Goal: Task Accomplishment & Management: Use online tool/utility

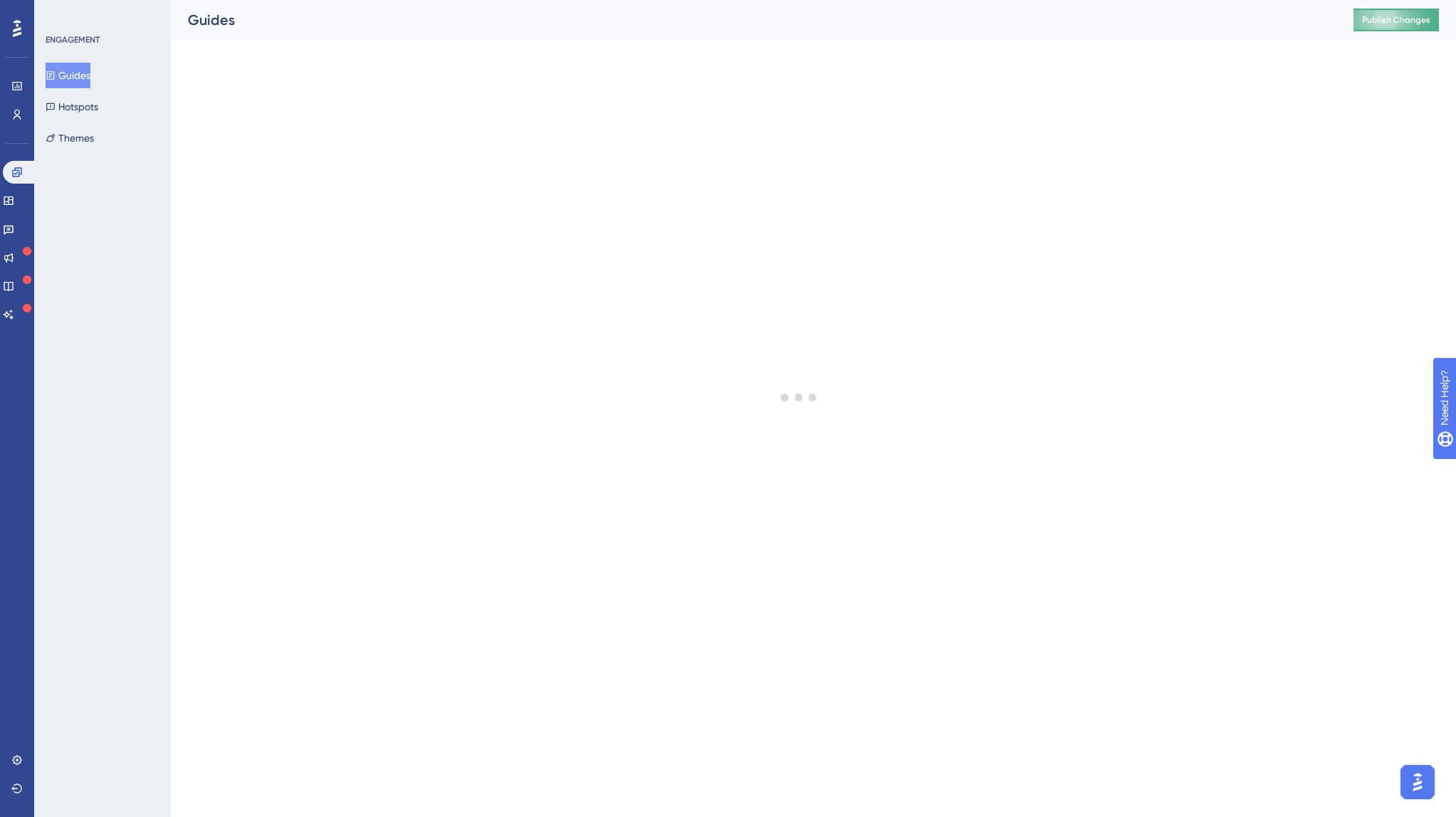
click at [1393, 21] on span "Publish Changes" at bounding box center [1396, 19] width 68 height 12
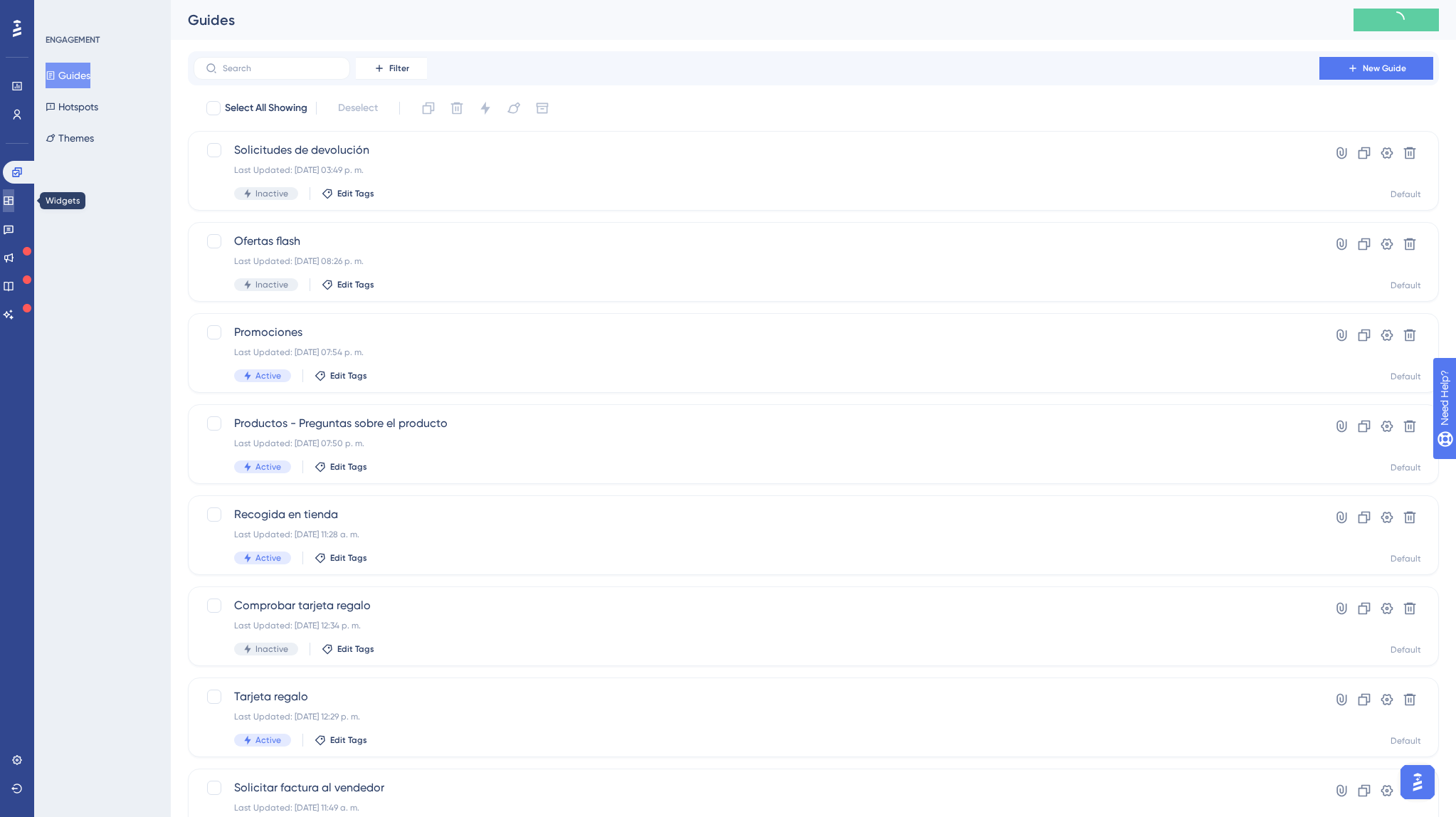
click at [13, 203] on icon at bounding box center [9, 200] width 12 height 12
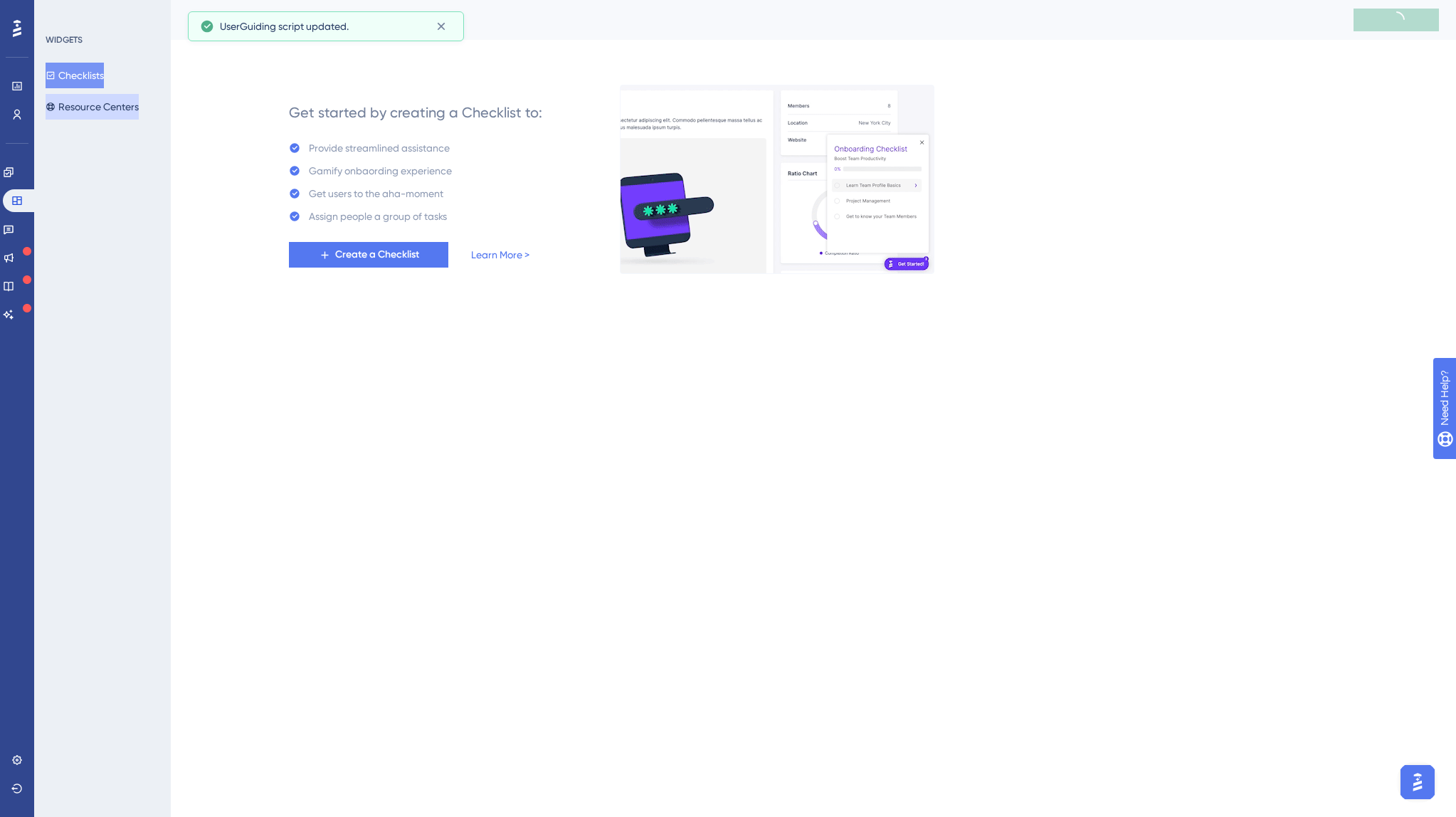
click at [81, 108] on button "Resource Centers" at bounding box center [92, 106] width 93 height 26
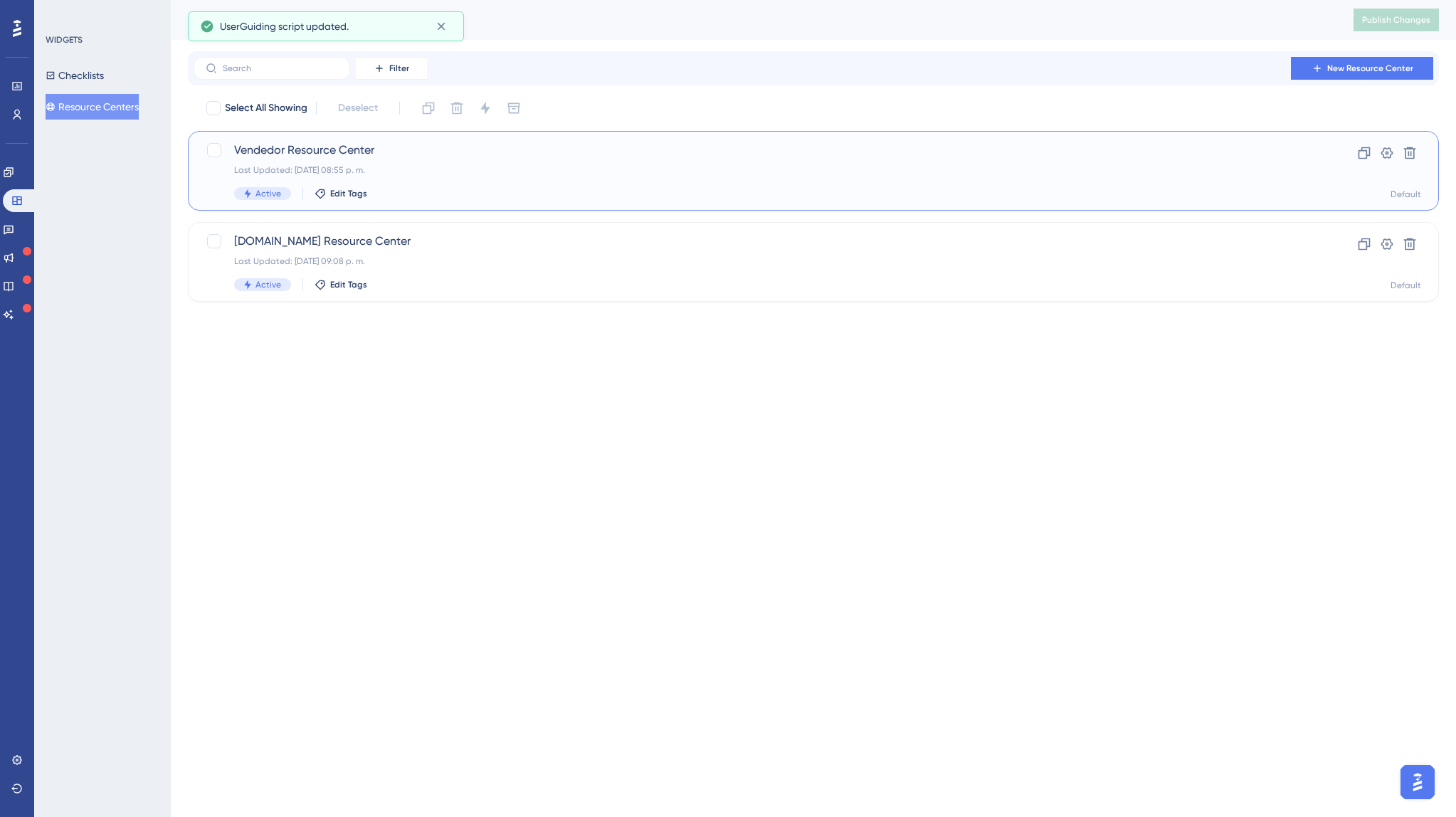
click at [361, 163] on div "Vendedor Resource Center Last Updated: [DATE] 08:55 p. m. Active Edit Tags" at bounding box center [756, 171] width 1045 height 58
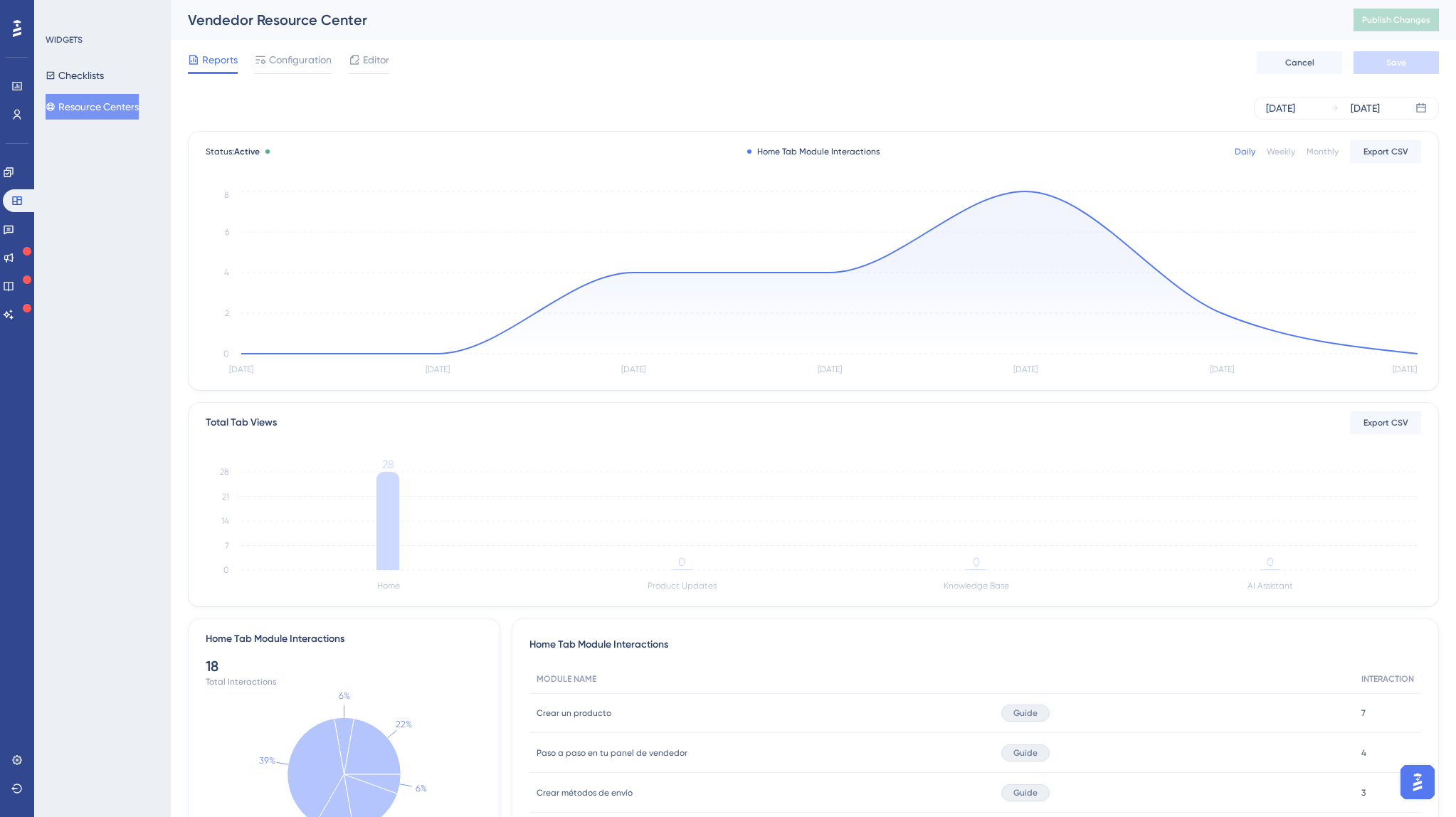
click at [391, 59] on div "Reports Configuration Editor Cancel Save" at bounding box center [813, 62] width 1251 height 46
click at [385, 61] on span "Editor" at bounding box center [376, 60] width 26 height 17
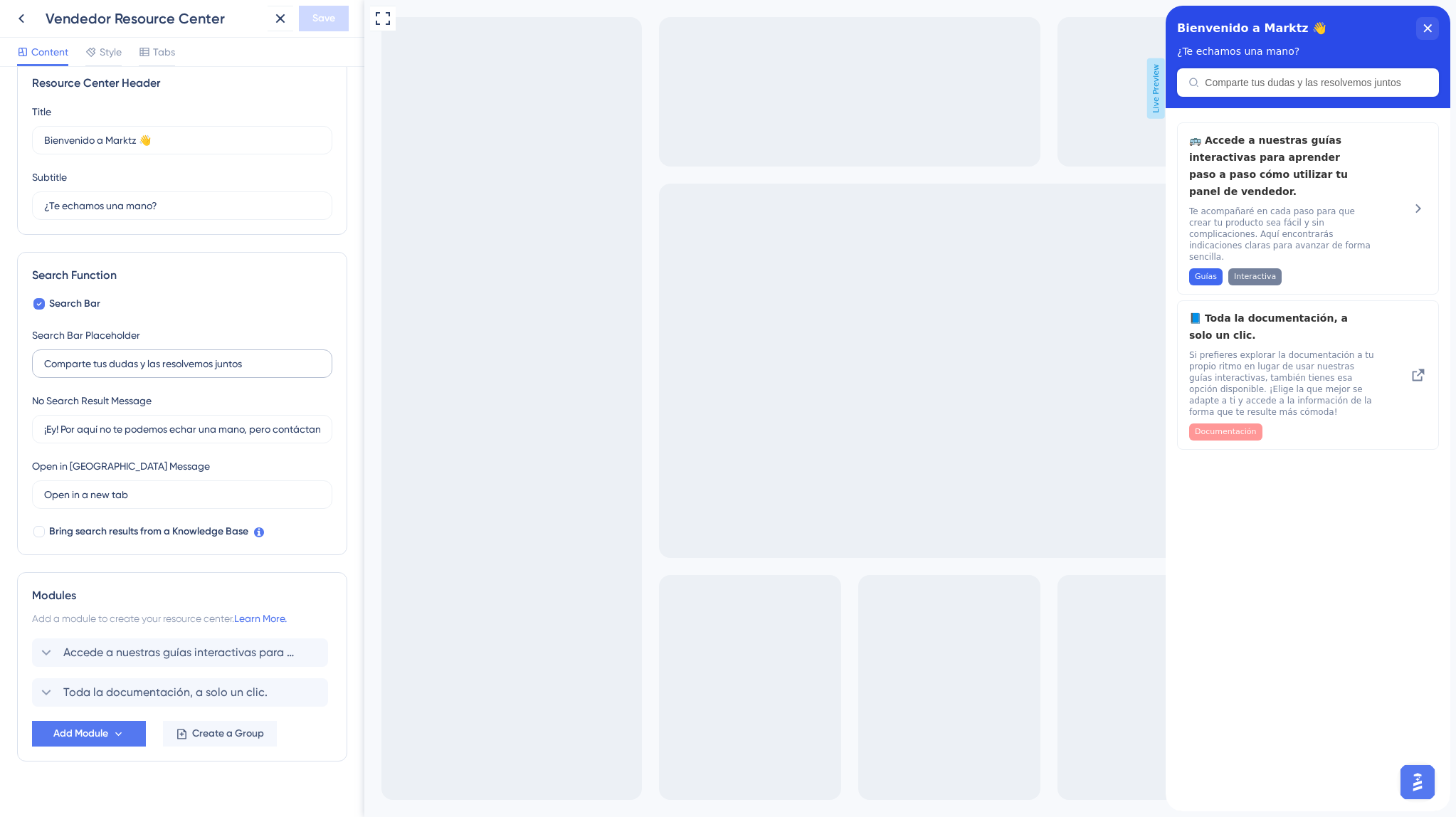
scroll to position [43, 0]
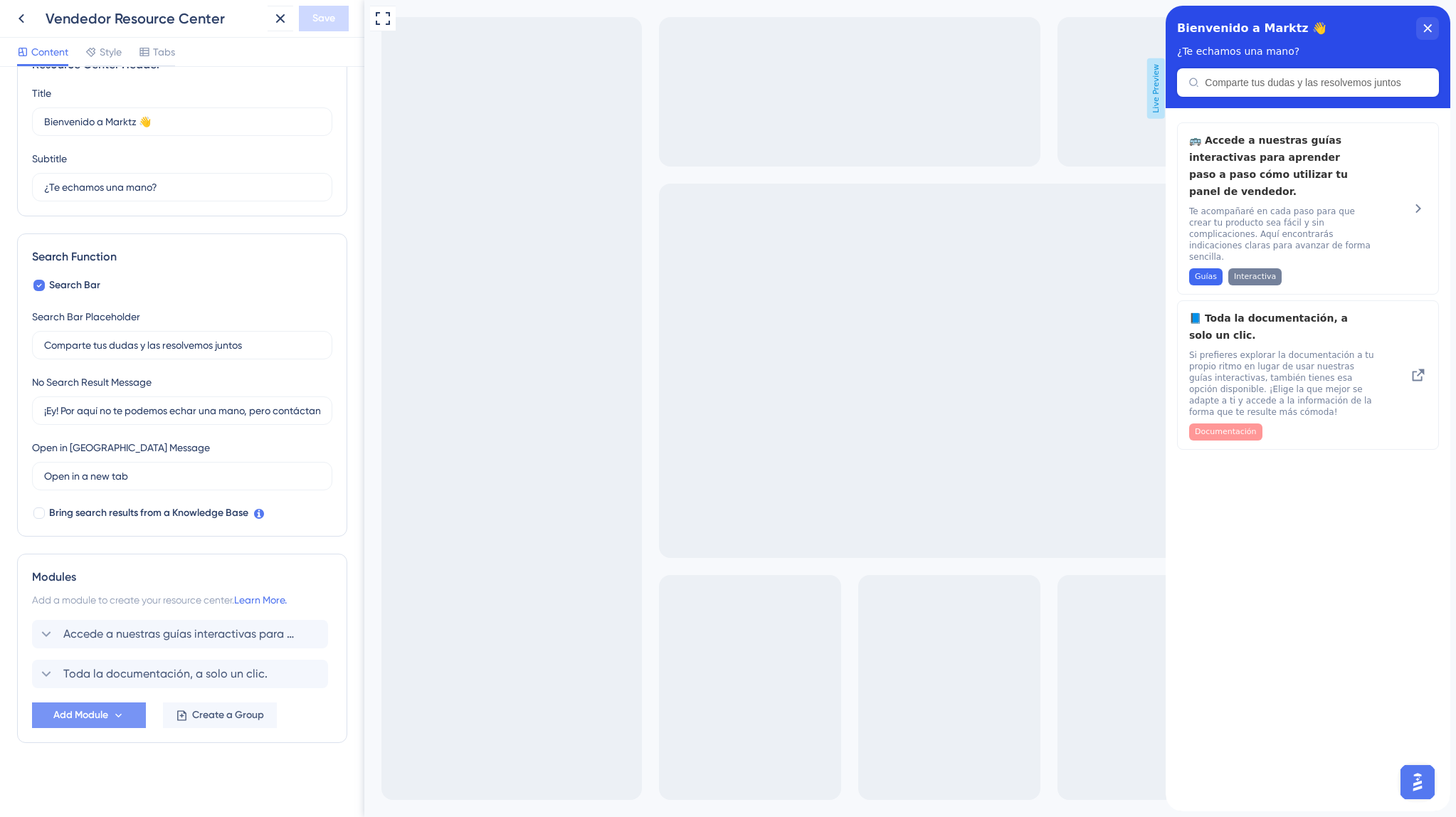
click at [113, 718] on icon at bounding box center [119, 716] width 12 height 12
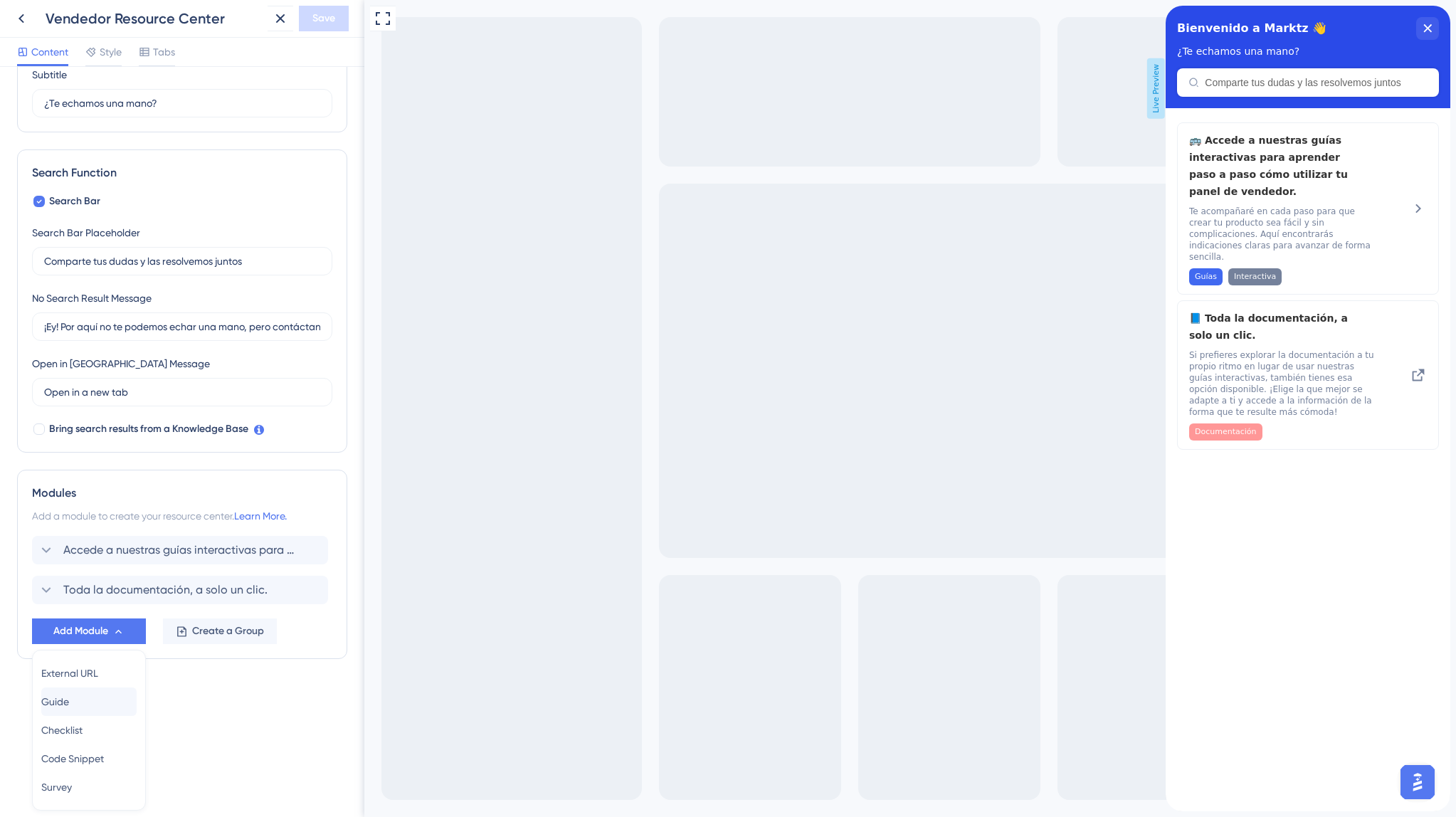
scroll to position [125, 0]
click at [95, 694] on div "Guide Guide" at bounding box center [88, 703] width 95 height 29
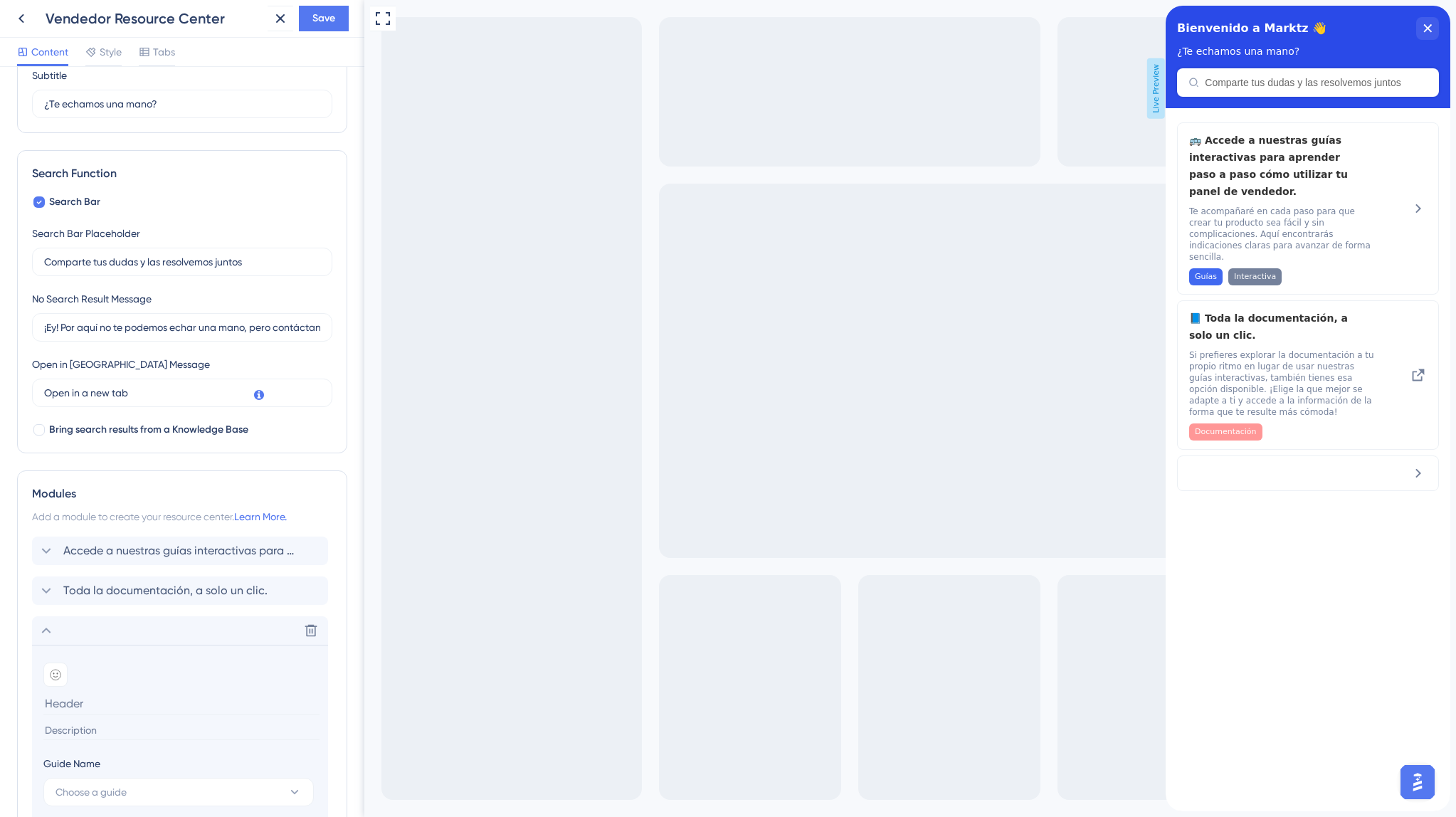
scroll to position [294, 0]
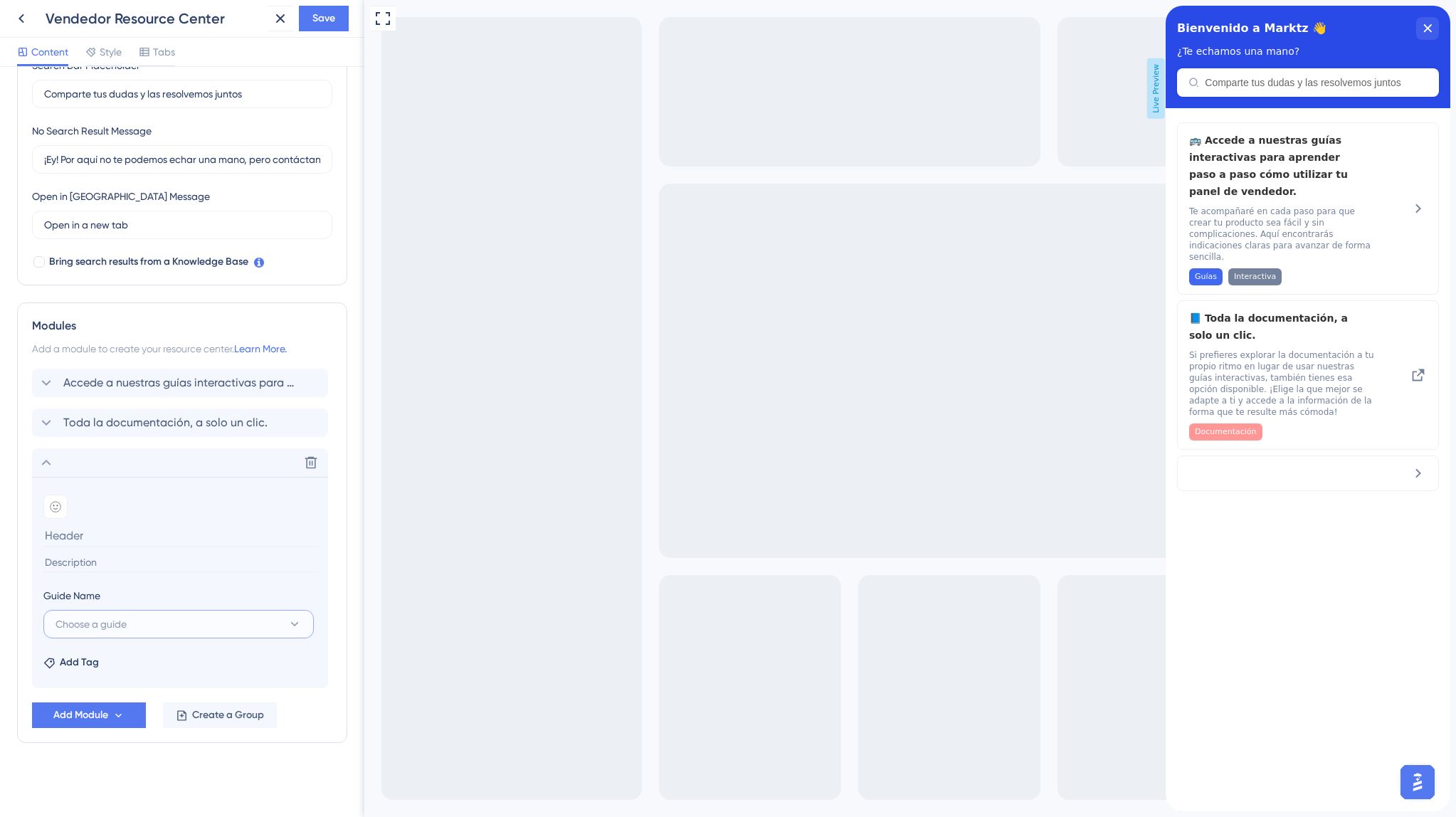
click at [140, 617] on button "Choose a guide" at bounding box center [178, 624] width 271 height 29
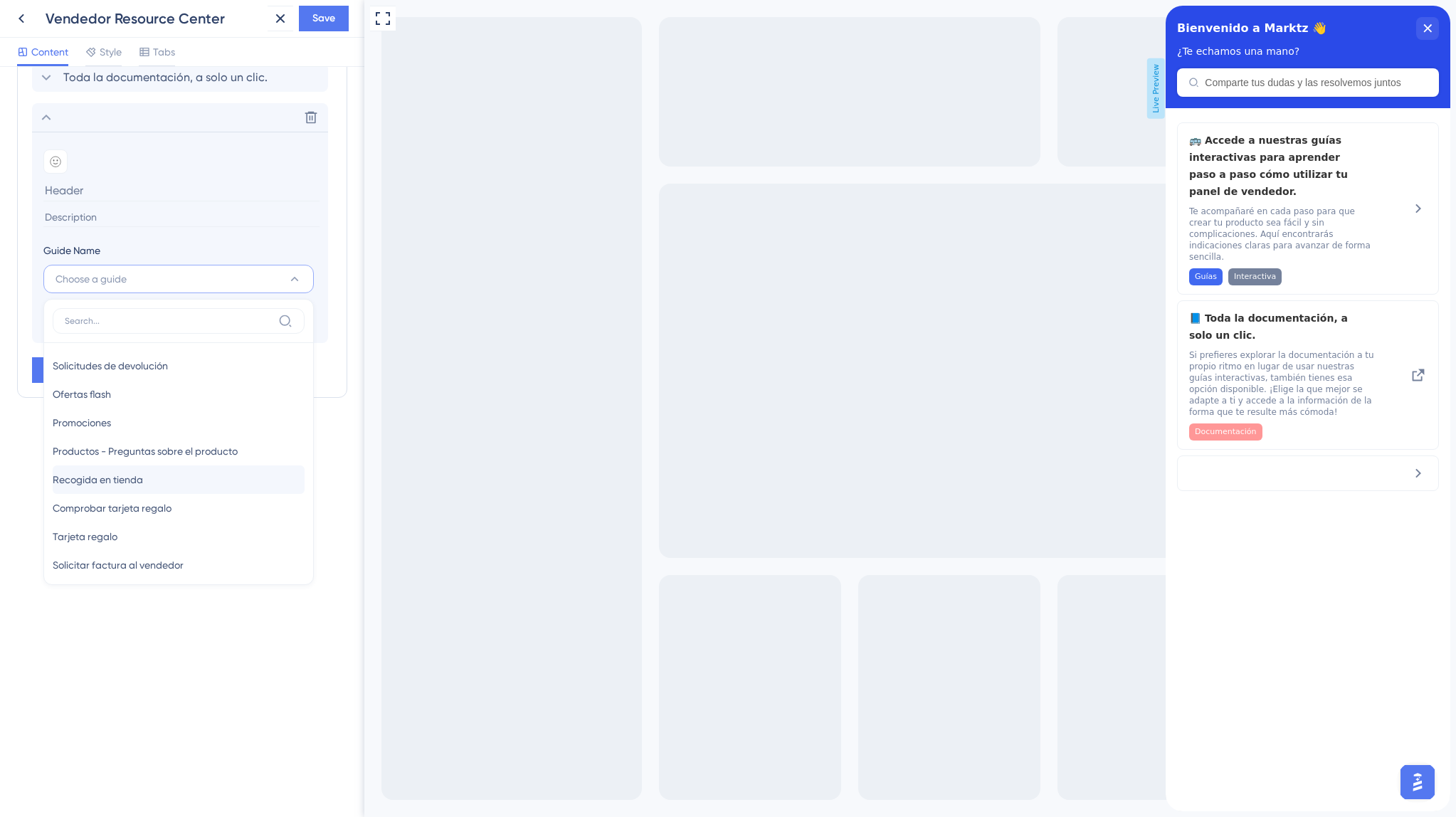
scroll to position [2, 0]
click at [168, 370] on span "Solicitudes de devolución" at bounding box center [110, 365] width 116 height 17
type input "Solicitudes de devolución"
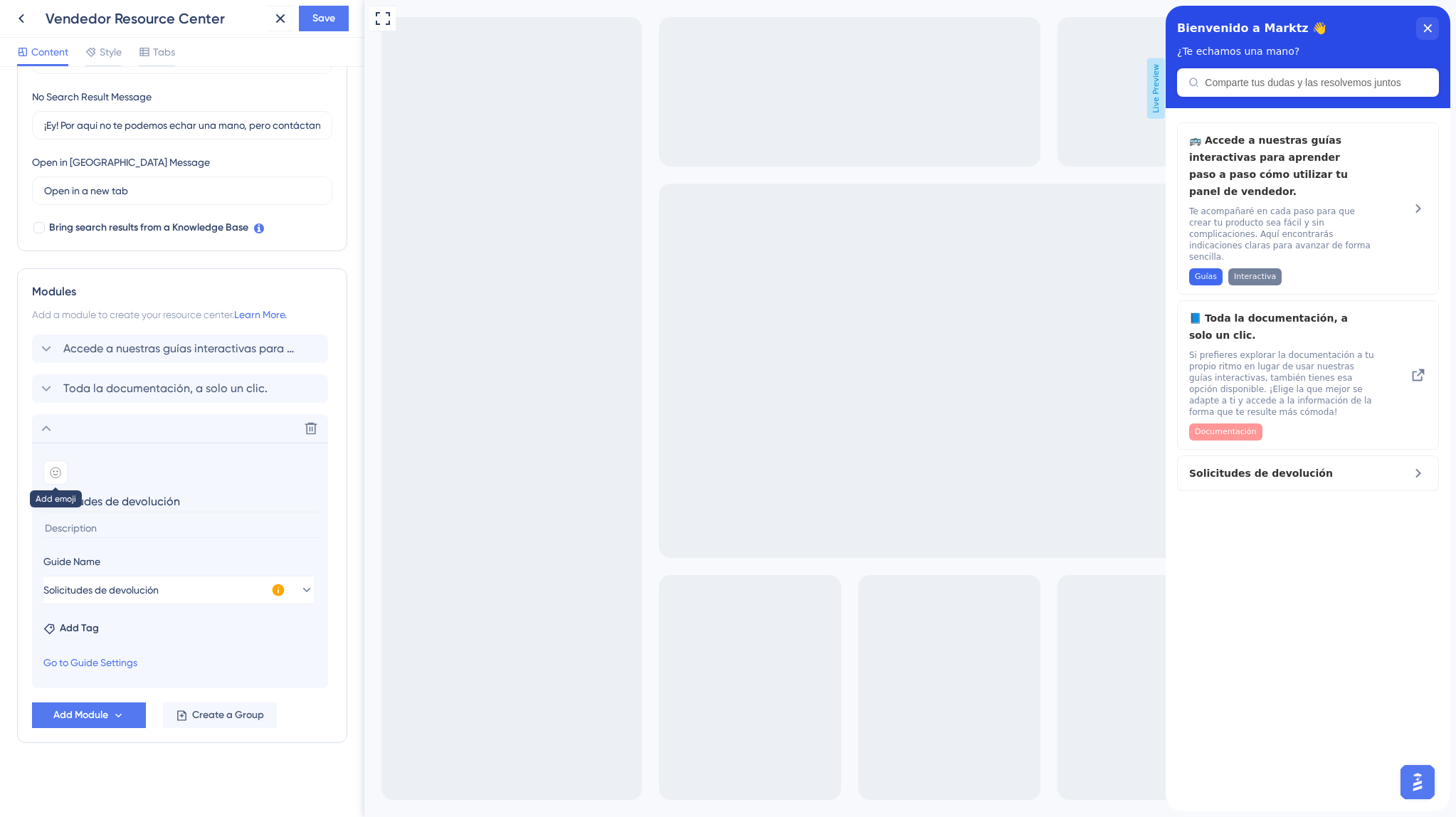
click at [50, 466] on div at bounding box center [55, 473] width 24 height 24
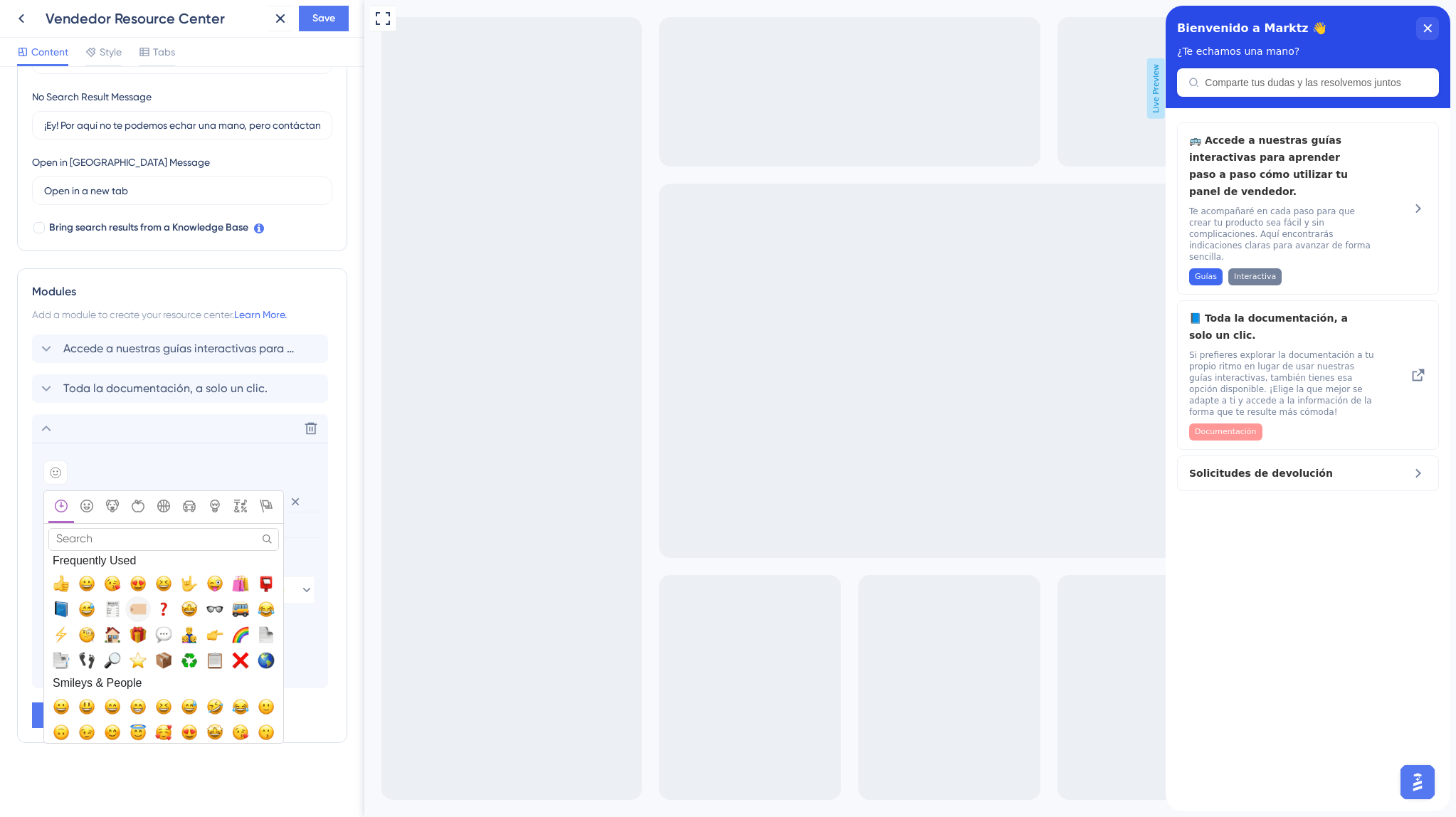
scroll to position [6, 0]
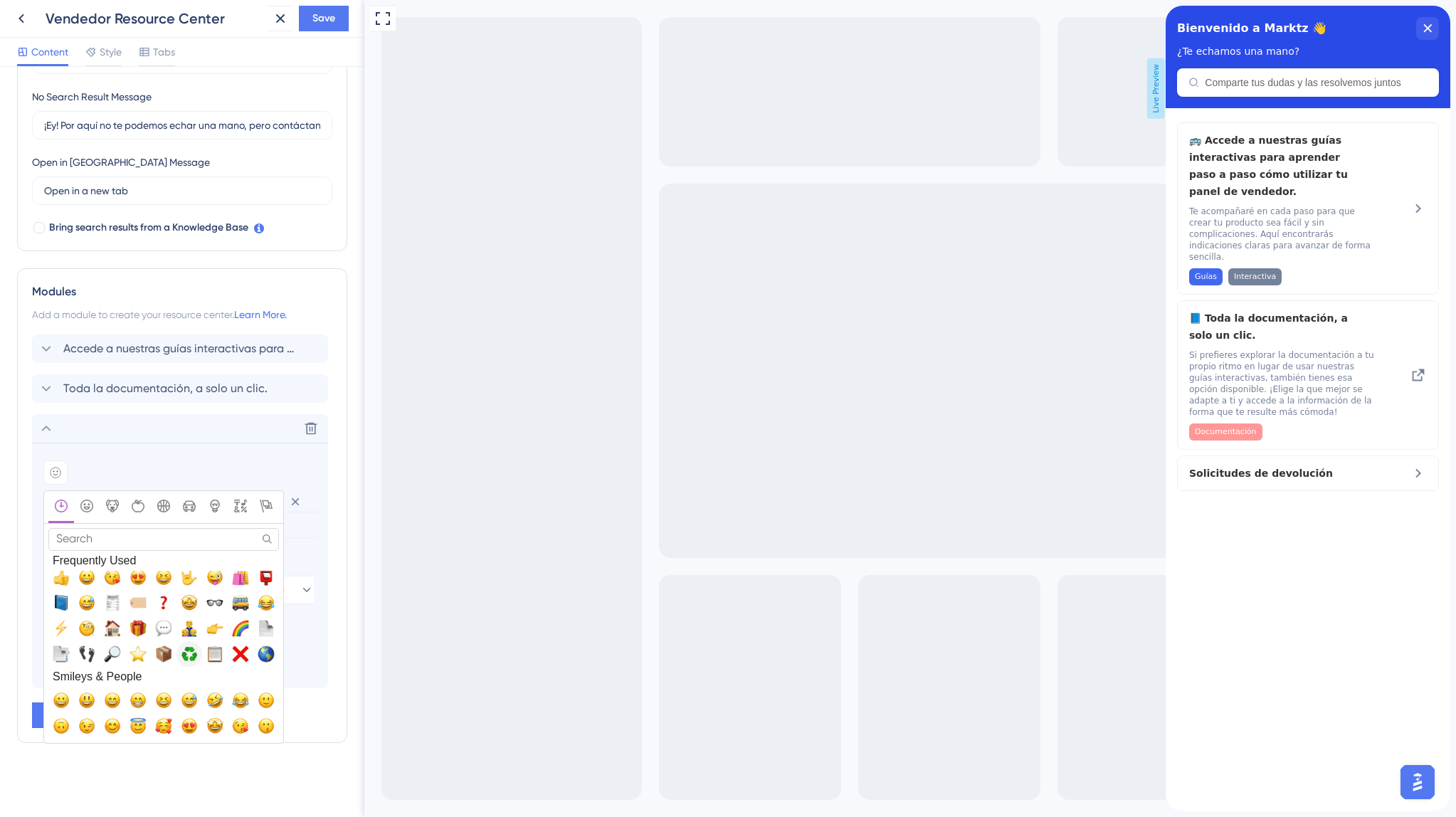
click at [184, 653] on span "♻️, recycle" at bounding box center [189, 654] width 17 height 17
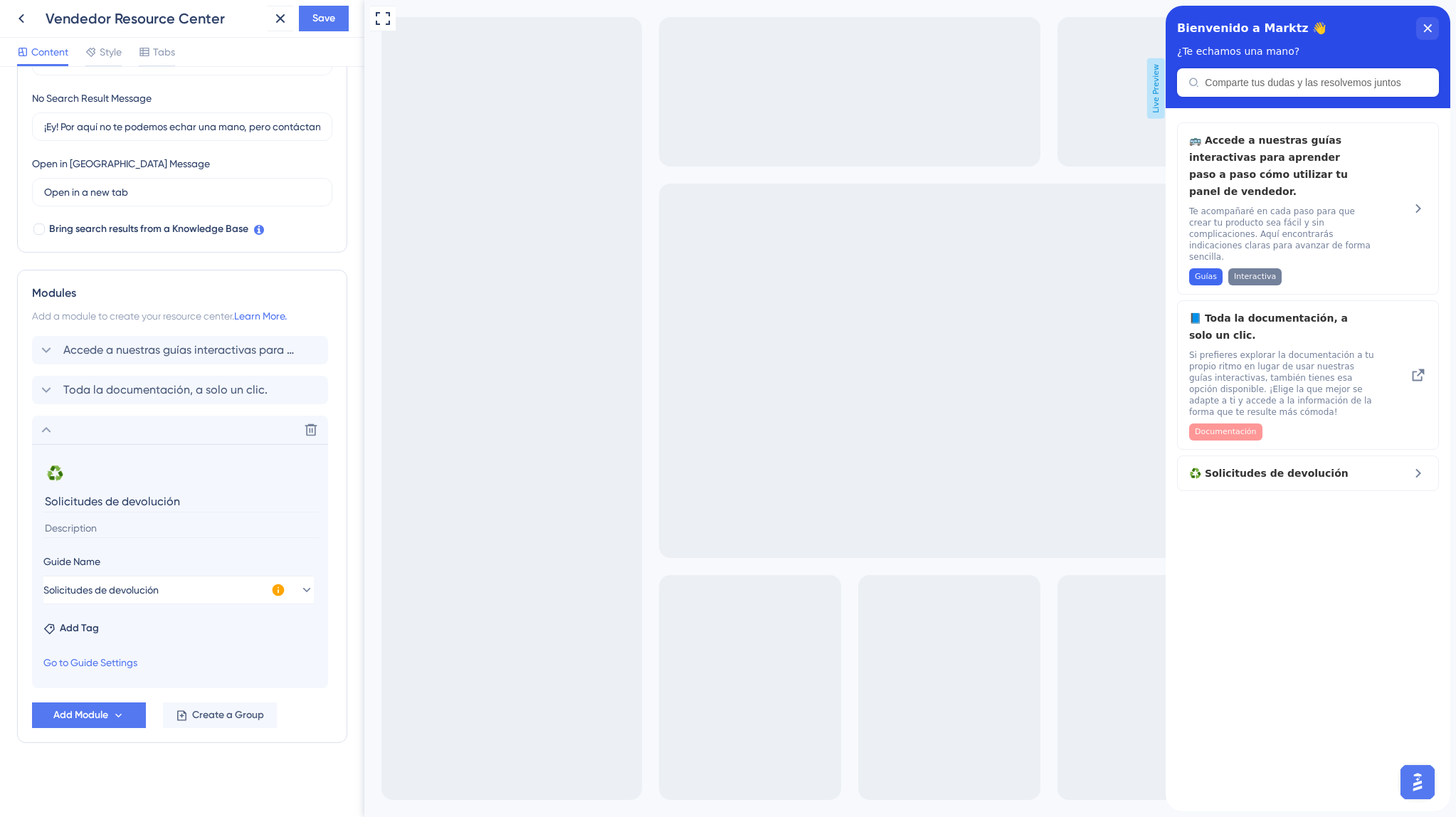
scroll to position [327, 0]
click at [144, 541] on section "♻️ Change emoji Remove emoji Solicitudes de devolución Guide Name Solicitudes d…" at bounding box center [180, 566] width 296 height 244
click at [146, 533] on input at bounding box center [182, 528] width 276 height 19
paste input "Un cliente ha tenido un percance con su pedido o con algún producto y podrá env…"
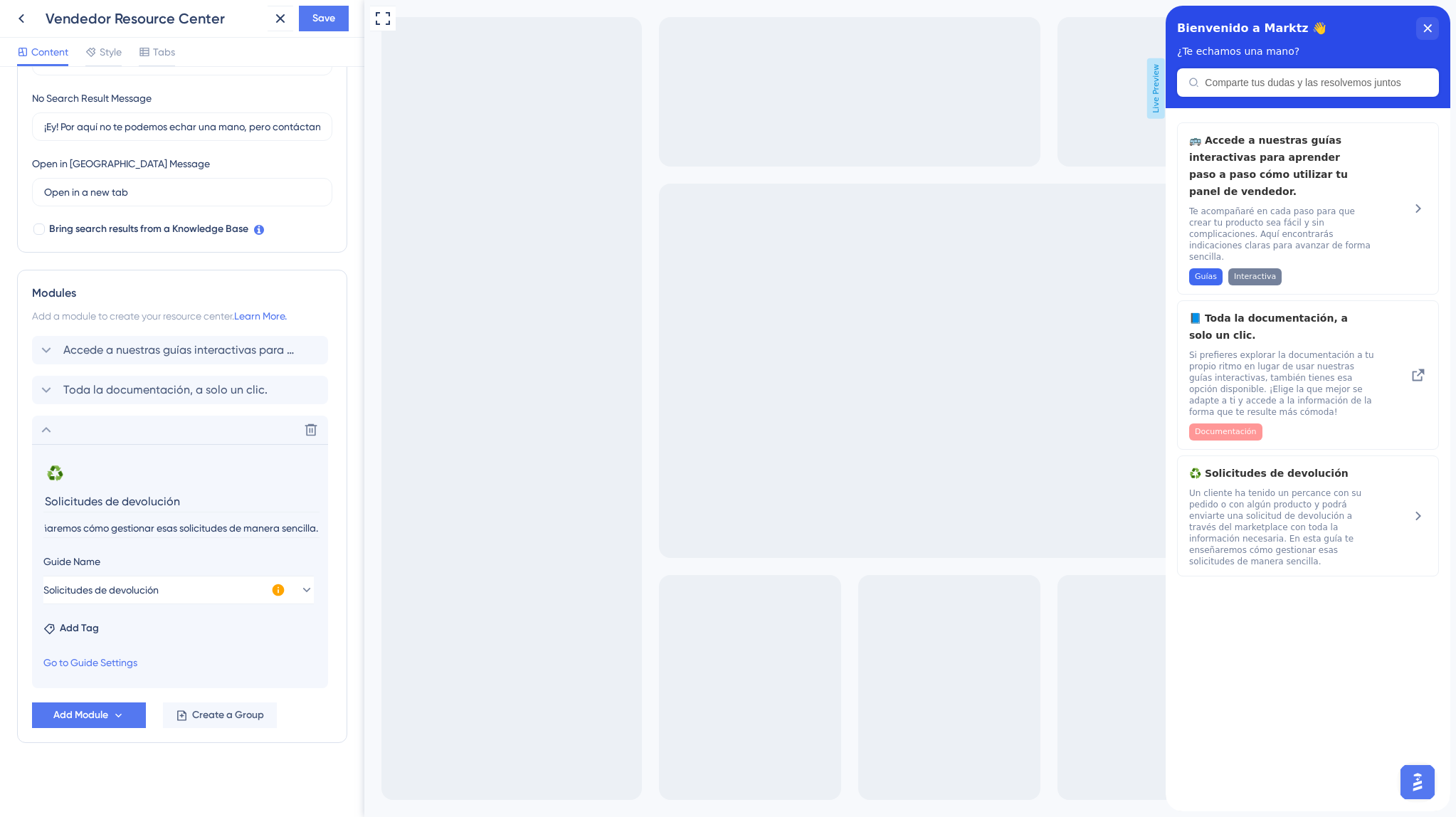
scroll to position [321, 0]
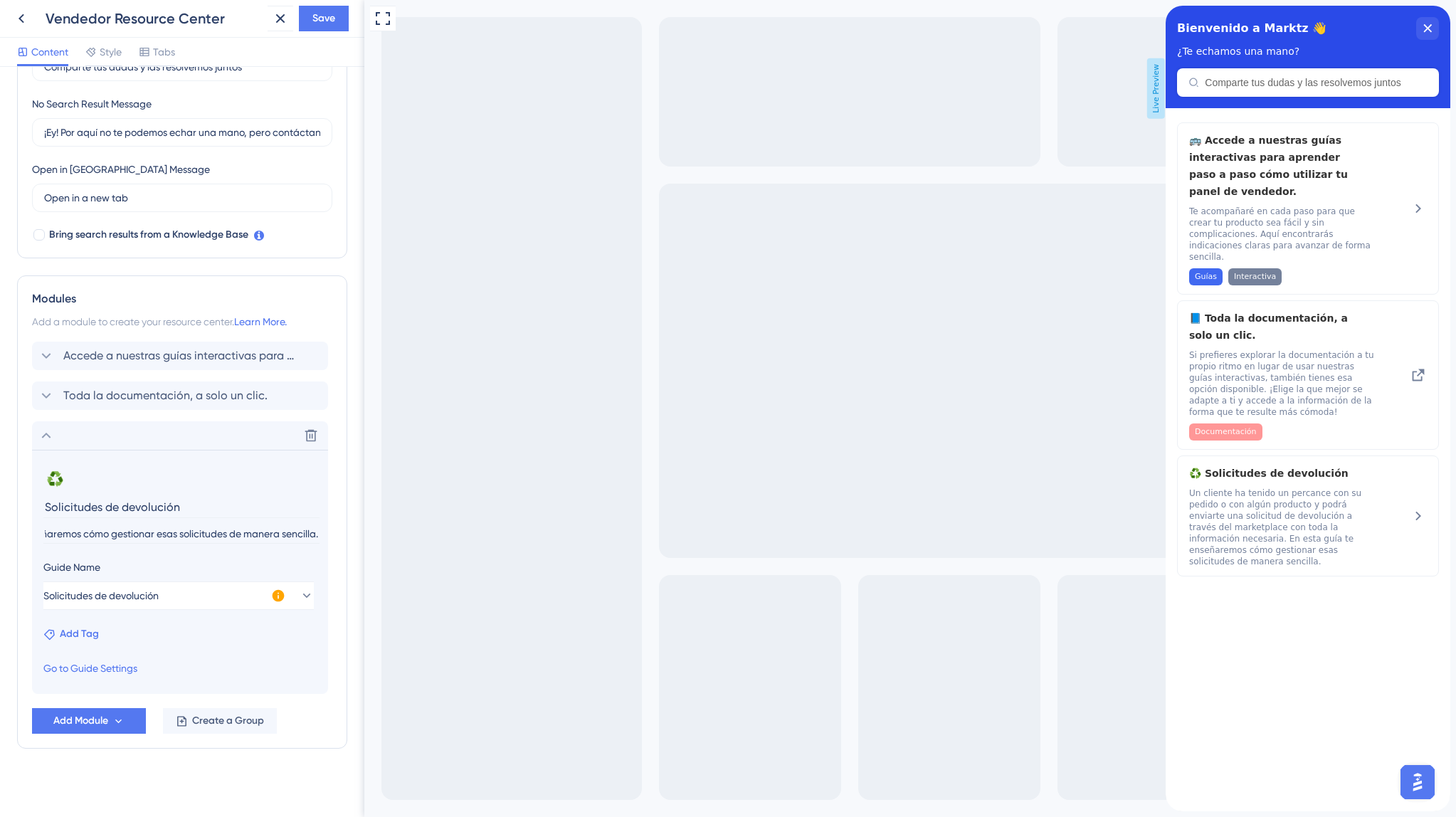
type input "Un cliente ha tenido un percance con su pedido o con algún producto y podrá env…"
click at [82, 636] on span "Add Tag" at bounding box center [79, 634] width 39 height 17
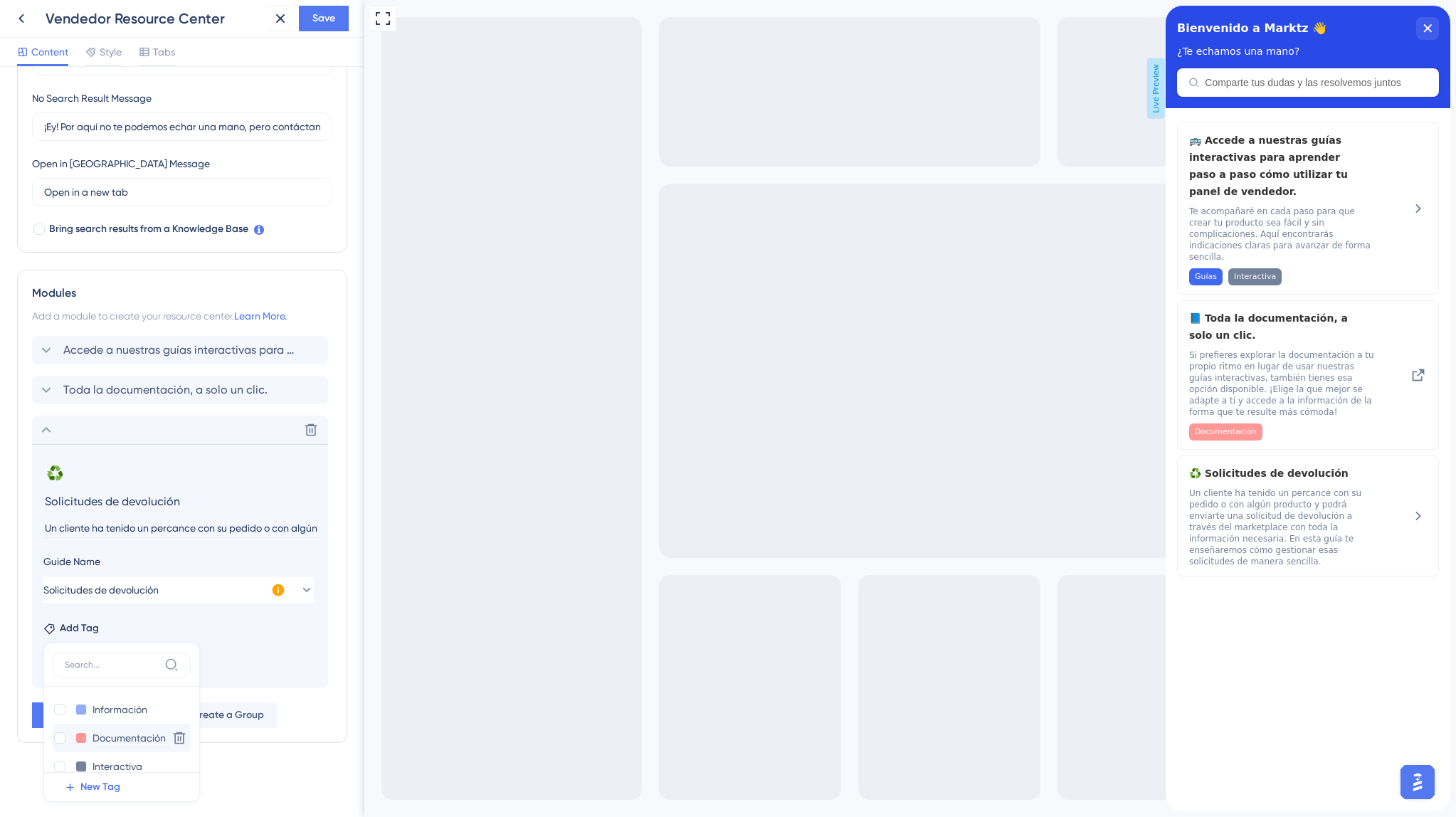
scroll to position [324, 0]
type input "g"
click at [116, 702] on div "Guías Guías Delete" at bounding box center [122, 711] width 138 height 29
click at [108, 705] on input "Guías" at bounding box center [120, 711] width 57 height 18
click at [61, 710] on div at bounding box center [60, 711] width 12 height 12
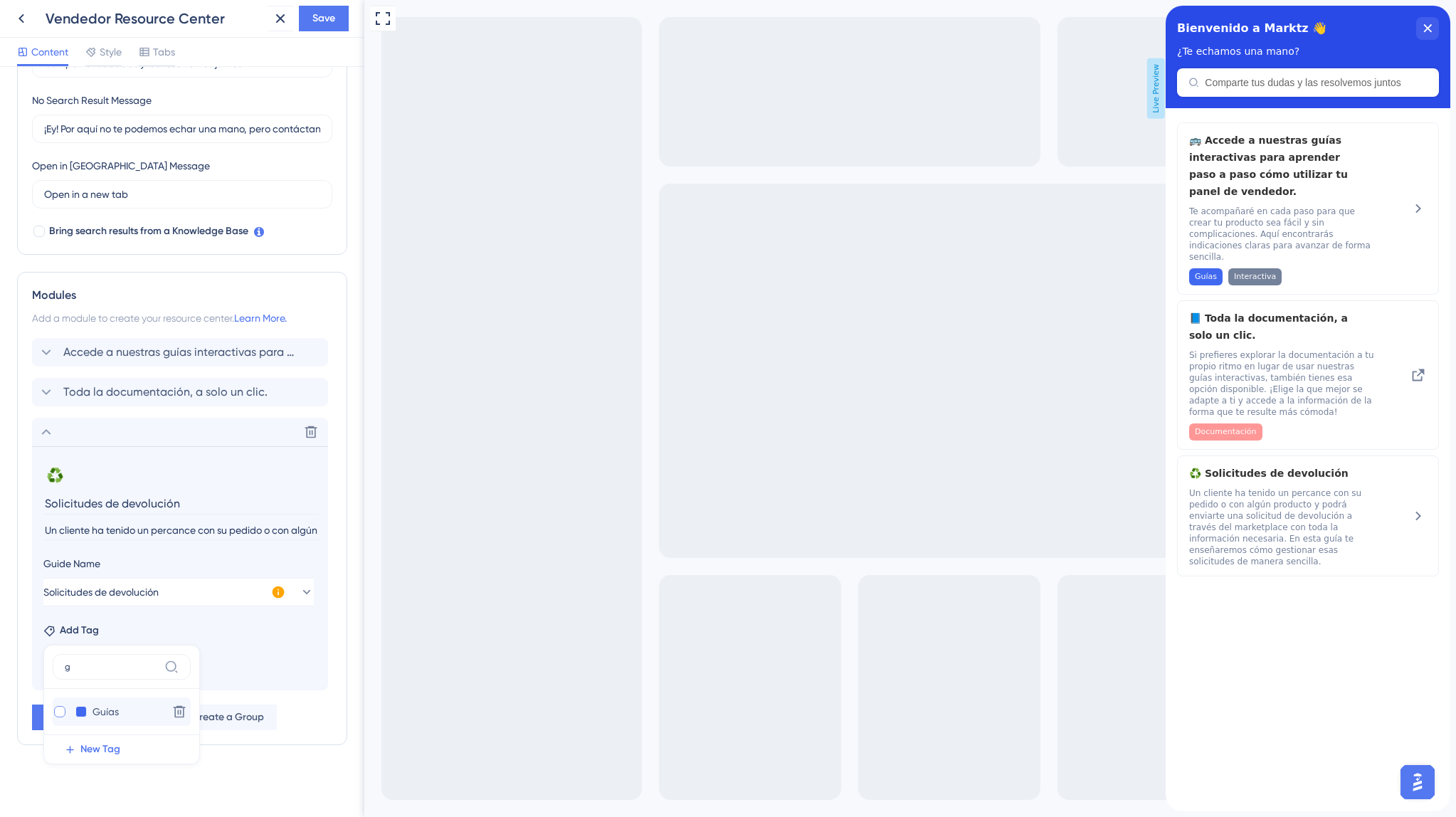
checkbox input "true"
click at [171, 668] on input "g" at bounding box center [151, 665] width 94 height 12
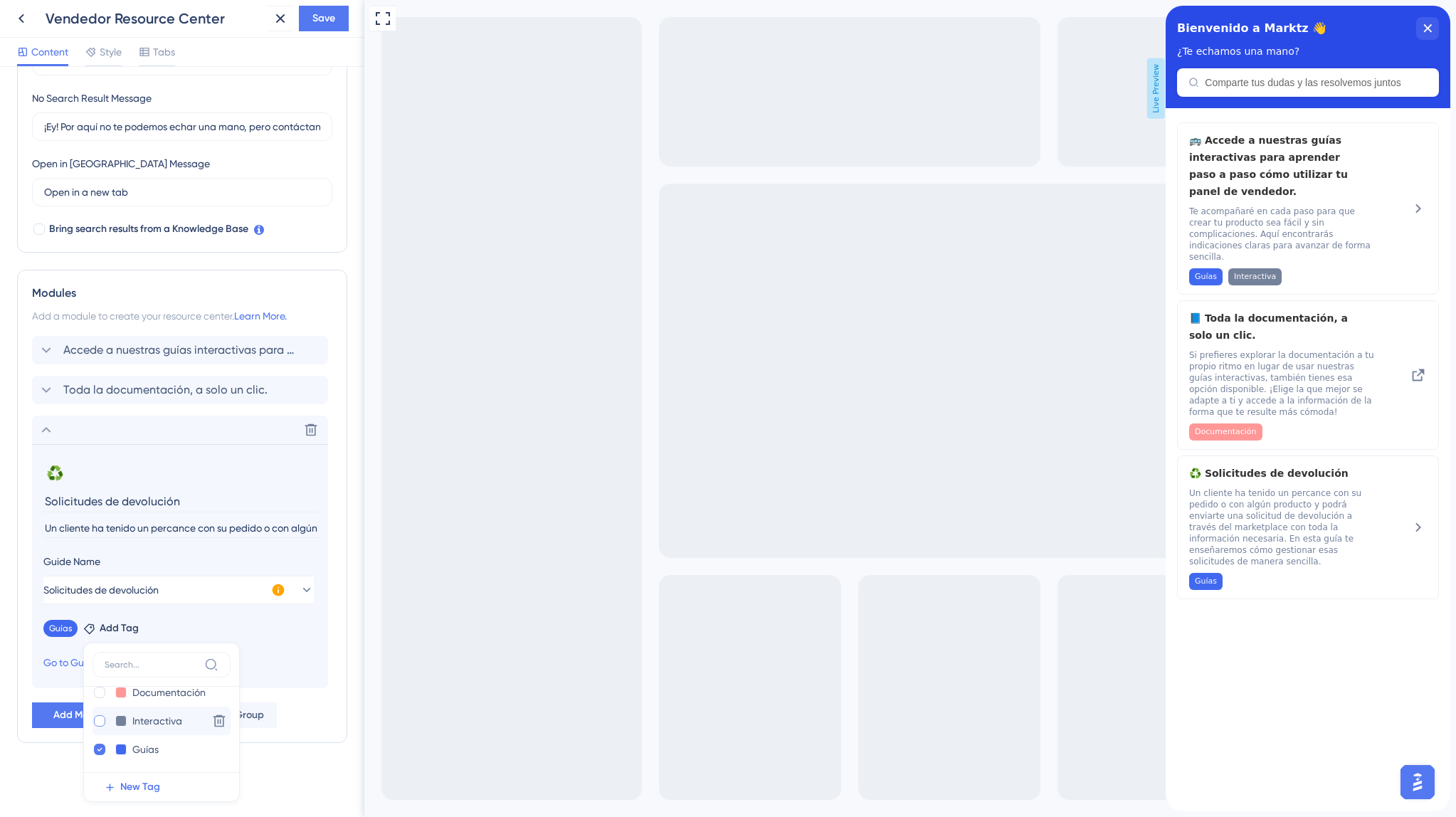
click at [99, 723] on div at bounding box center [99, 721] width 12 height 12
checkbox input "true"
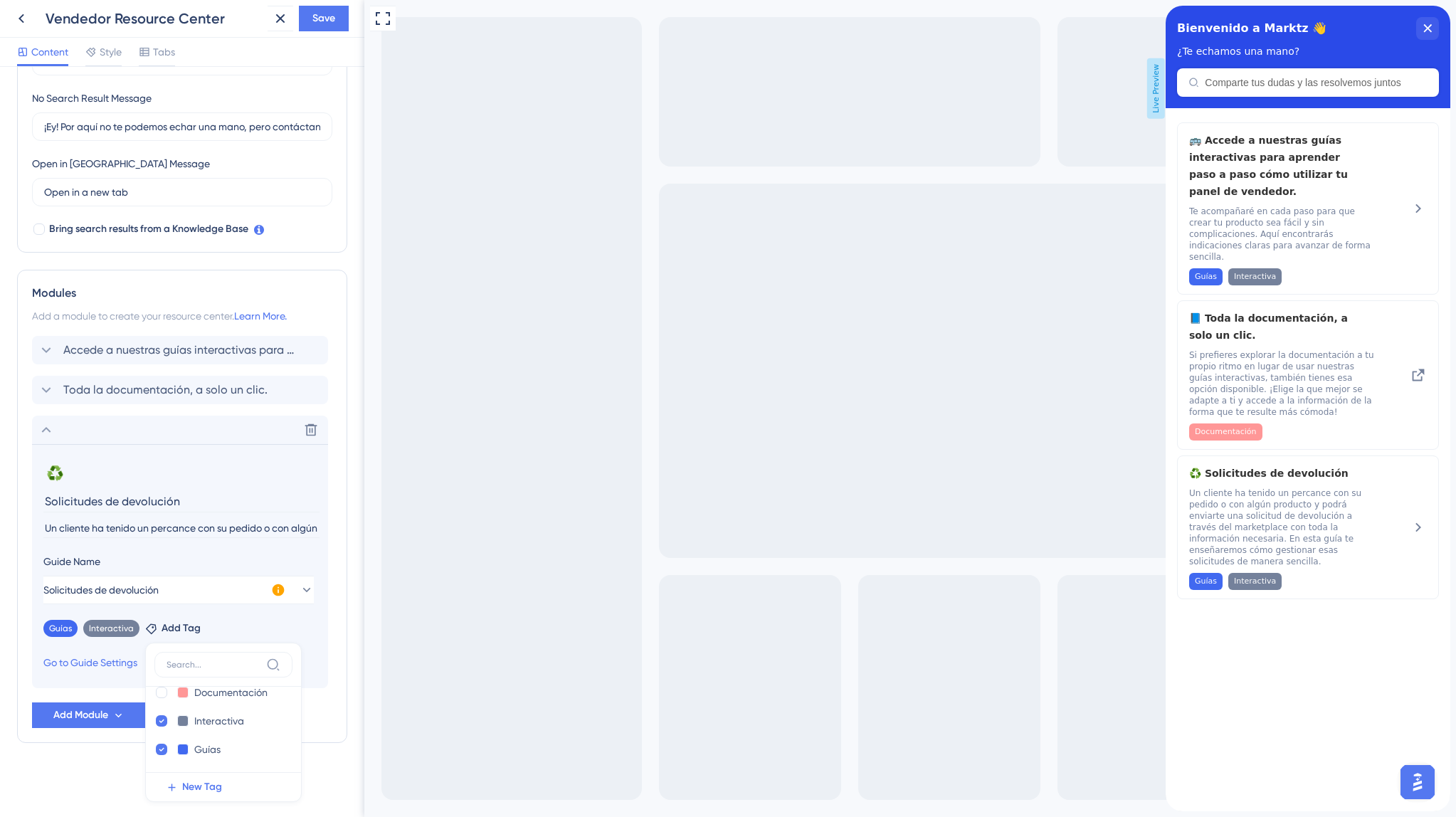
click at [233, 621] on div "Guías Remove Interactiva Remove Add Tag Información Información Delete Document…" at bounding box center [180, 625] width 273 height 23
click at [116, 341] on div "Accede a nuestras guías interactivas para aprender paso a paso cómo utilizar tu…" at bounding box center [180, 350] width 296 height 29
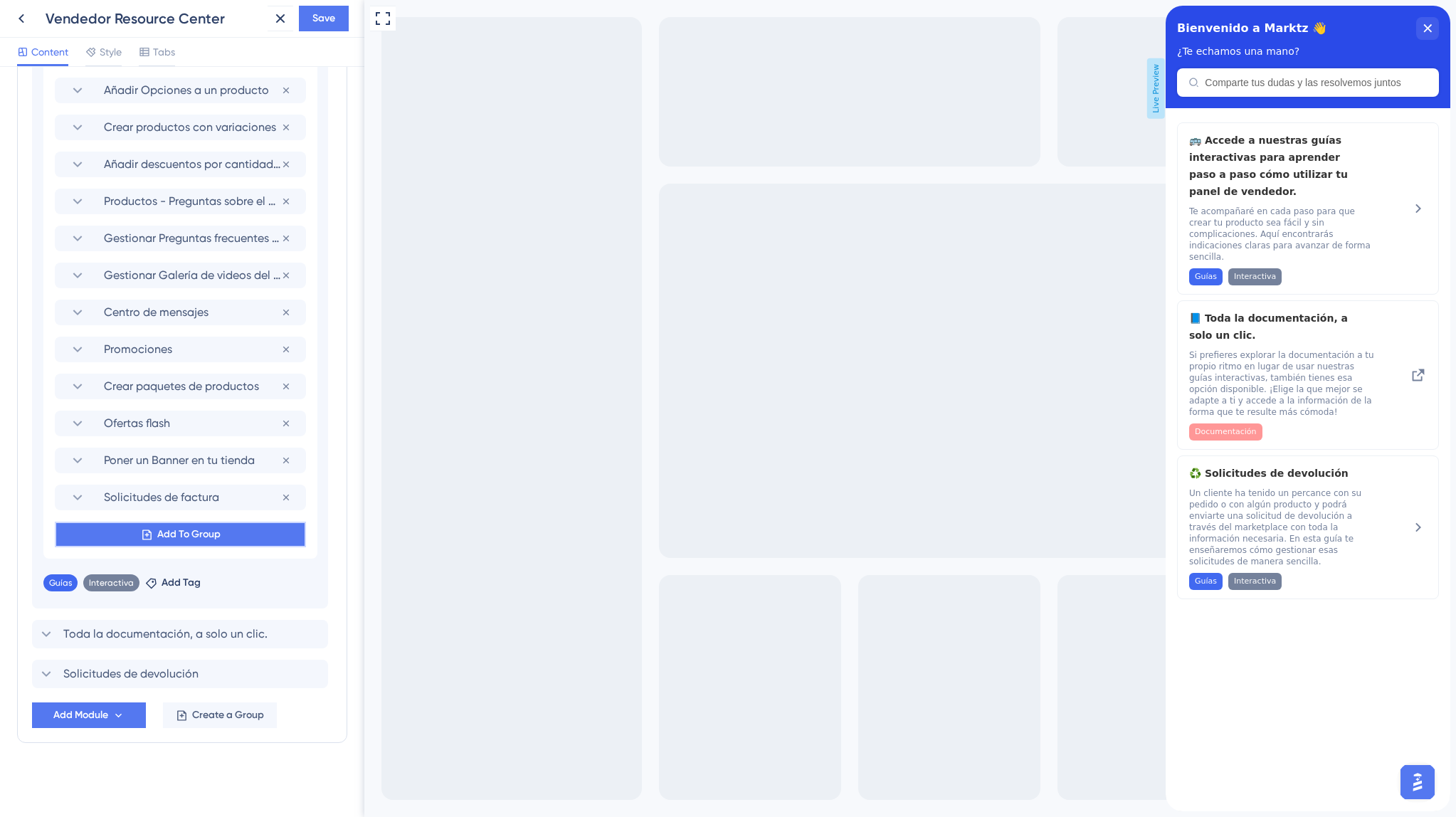
scroll to position [0, 0]
click at [177, 528] on span "Add To Group" at bounding box center [189, 535] width 64 height 17
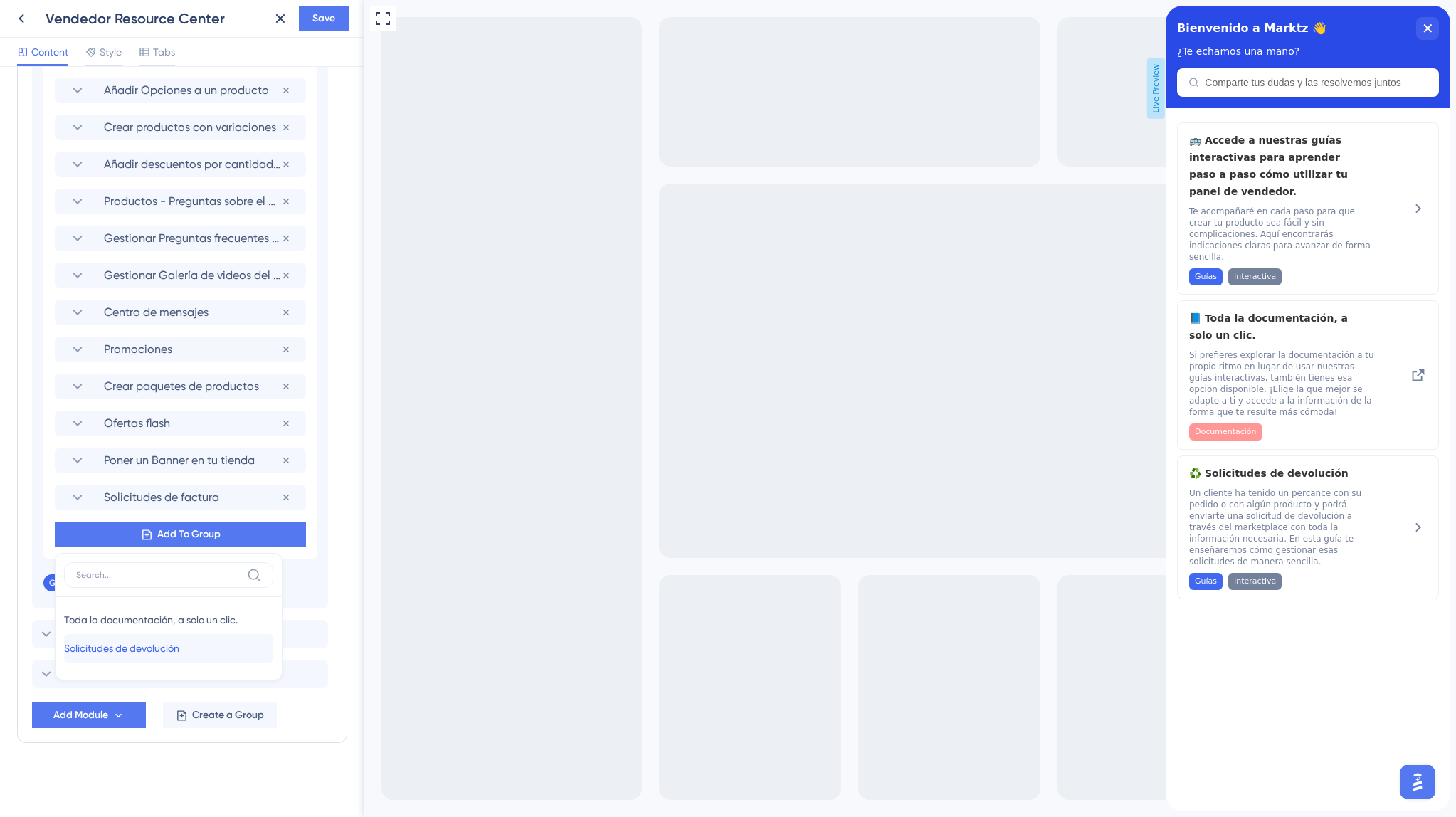
click at [153, 648] on span "Solicitudes de devolución" at bounding box center [122, 649] width 116 height 17
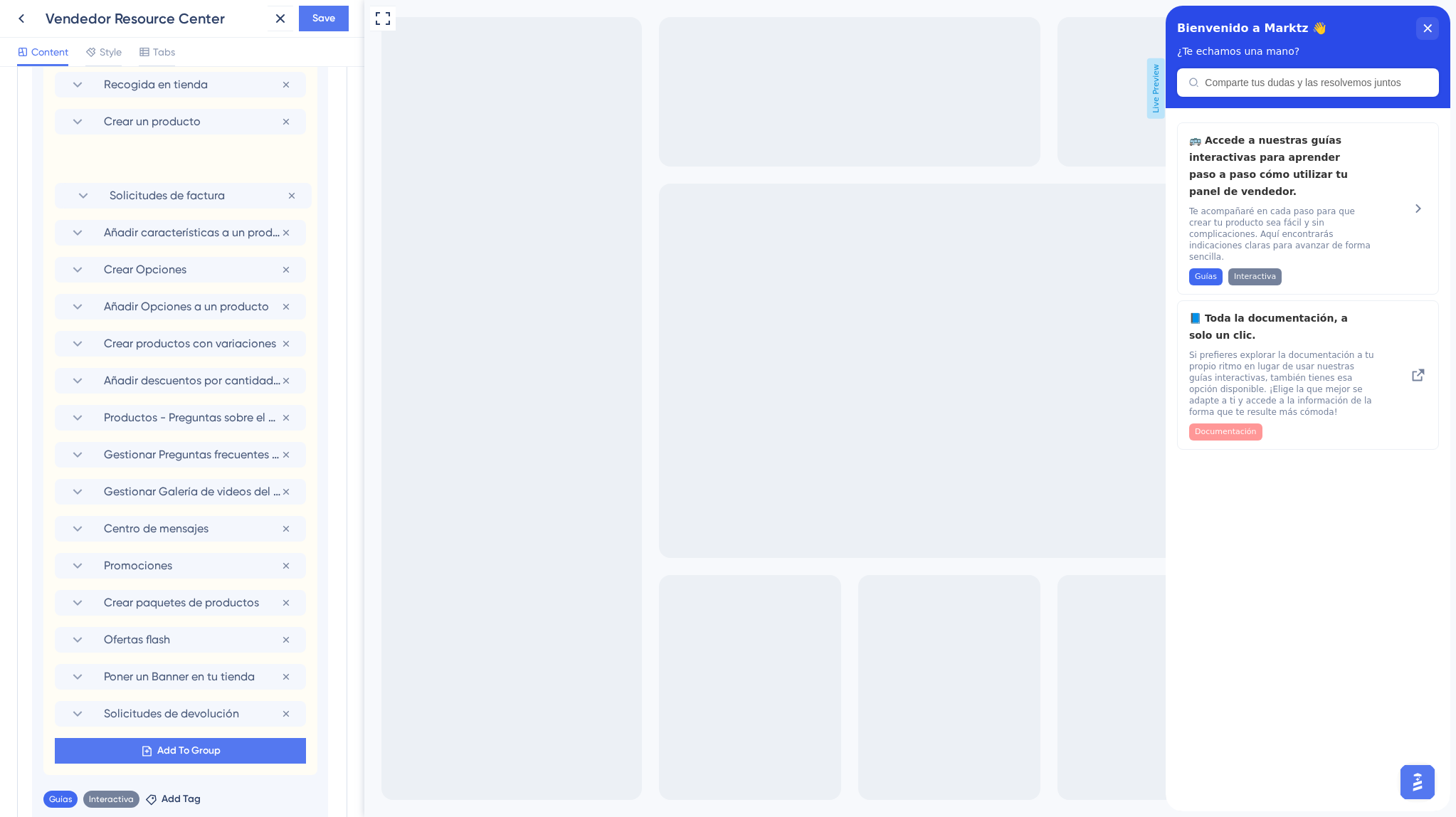
scroll to position [774, 0]
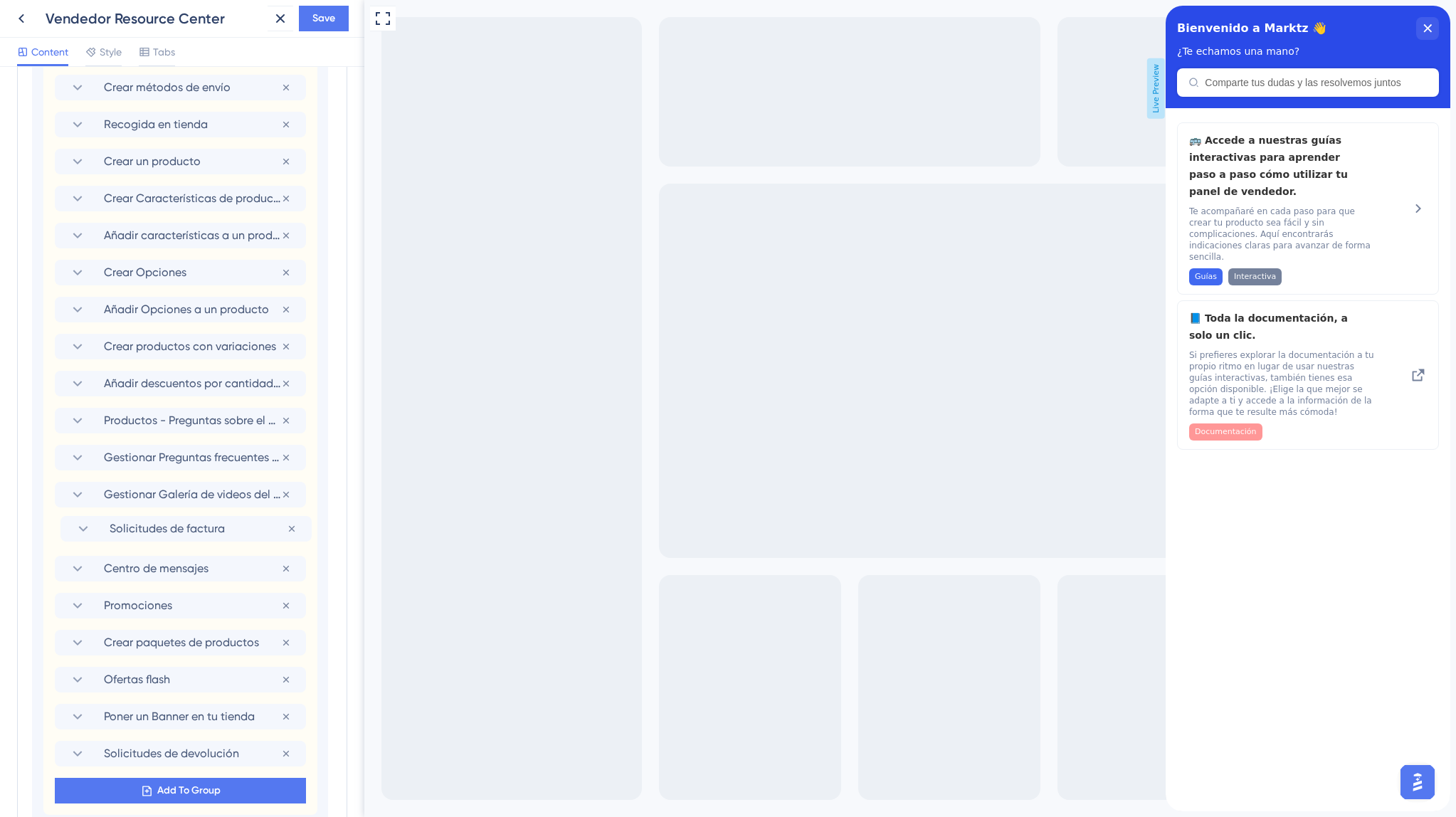
drag, startPoint x: 214, startPoint y: 503, endPoint x: 223, endPoint y: 521, distance: 20.1
click at [226, 522] on div "Paso a paso en tu panel de vendedor Remove from group Crear métodos de envío Re…" at bounding box center [180, 421] width 274 height 788
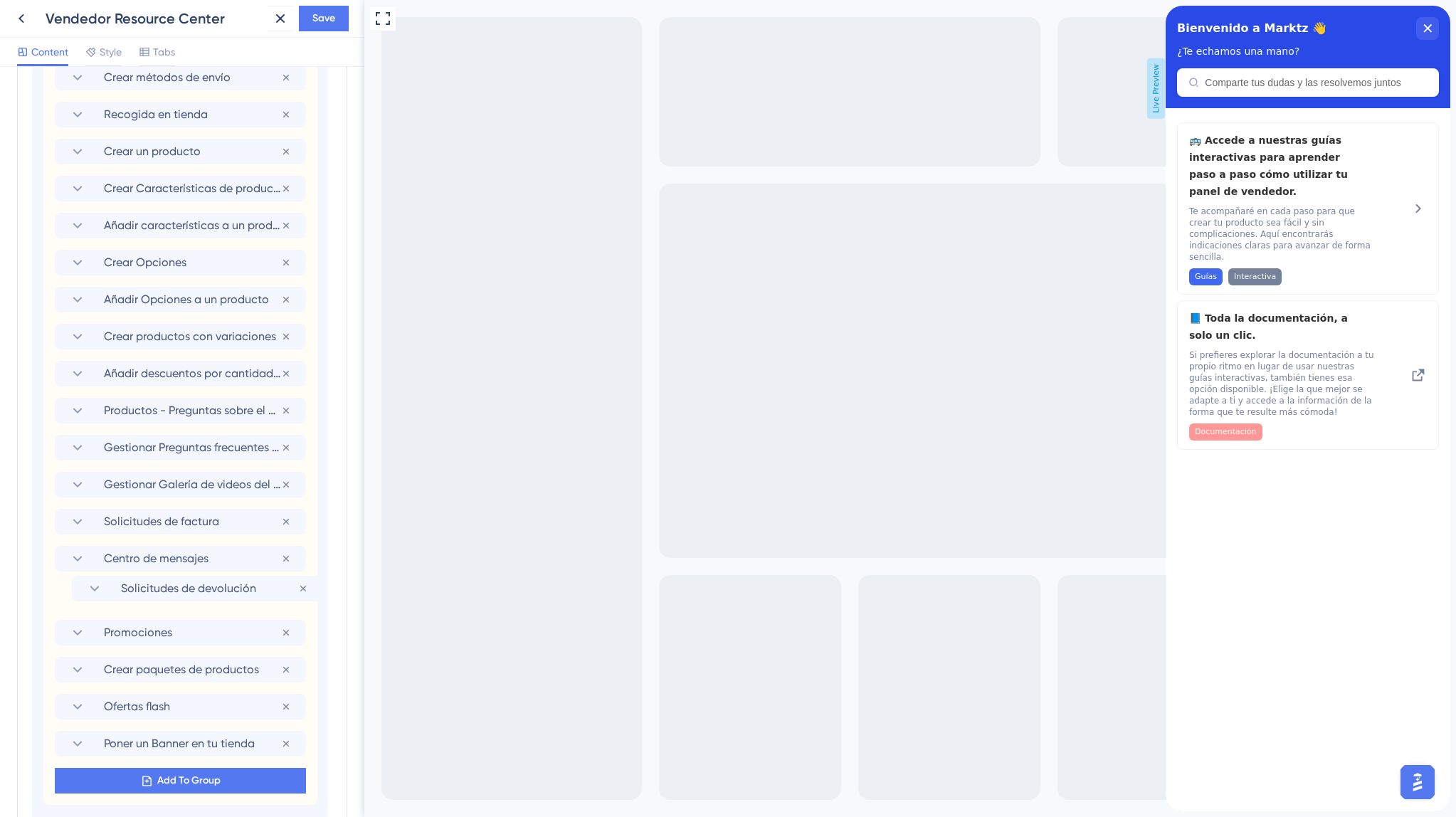
scroll to position [784, 0]
drag, startPoint x: 194, startPoint y: 754, endPoint x: 206, endPoint y: 551, distance: 203.4
click at [206, 551] on div "Paso a paso en tu panel de vendedor Remove from group Crear métodos de envío Re…" at bounding box center [180, 410] width 274 height 788
click at [320, 13] on span "Save" at bounding box center [323, 19] width 22 height 17
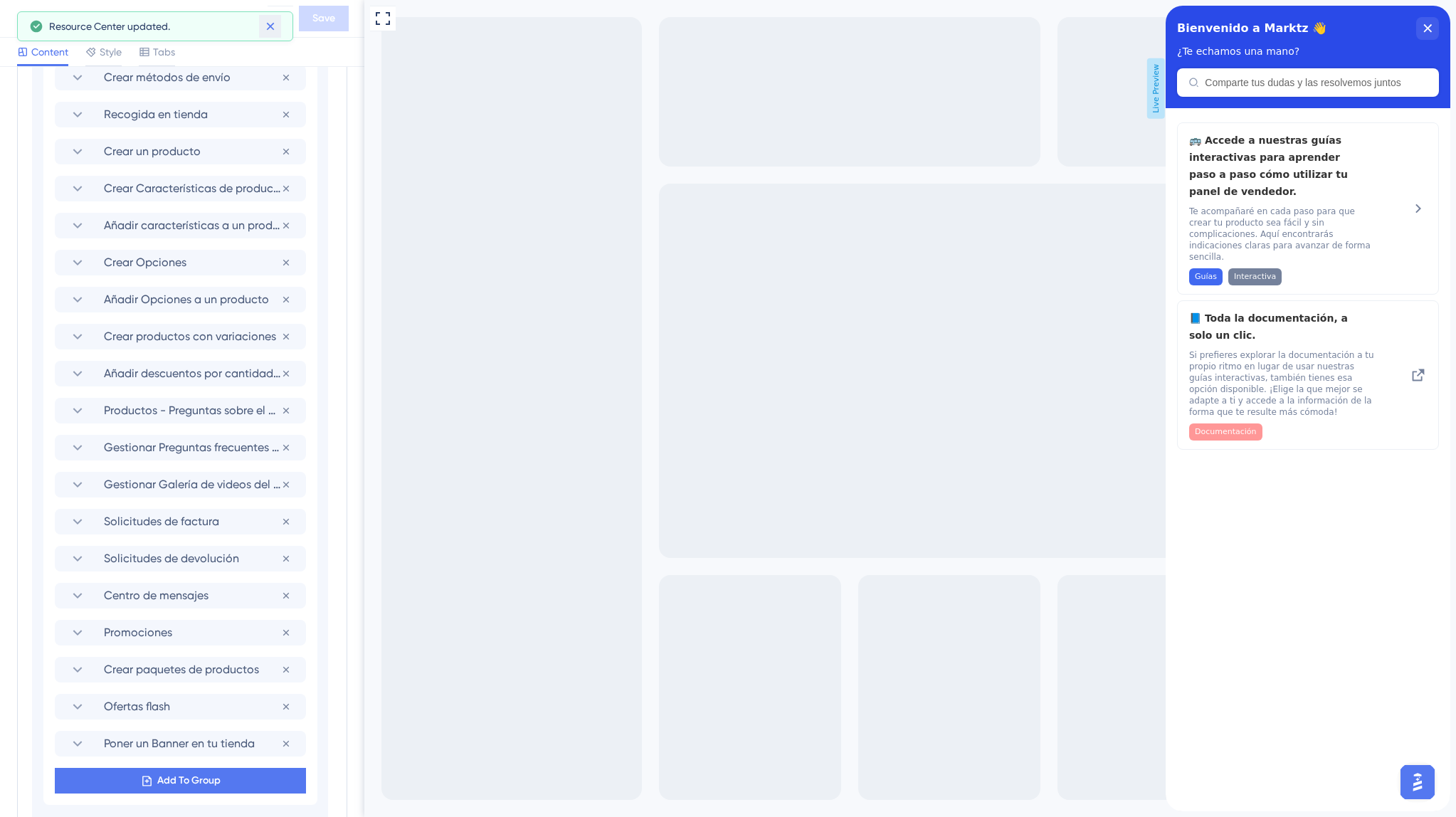
click at [266, 22] on icon at bounding box center [270, 26] width 14 height 14
click at [26, 20] on icon at bounding box center [22, 19] width 17 height 17
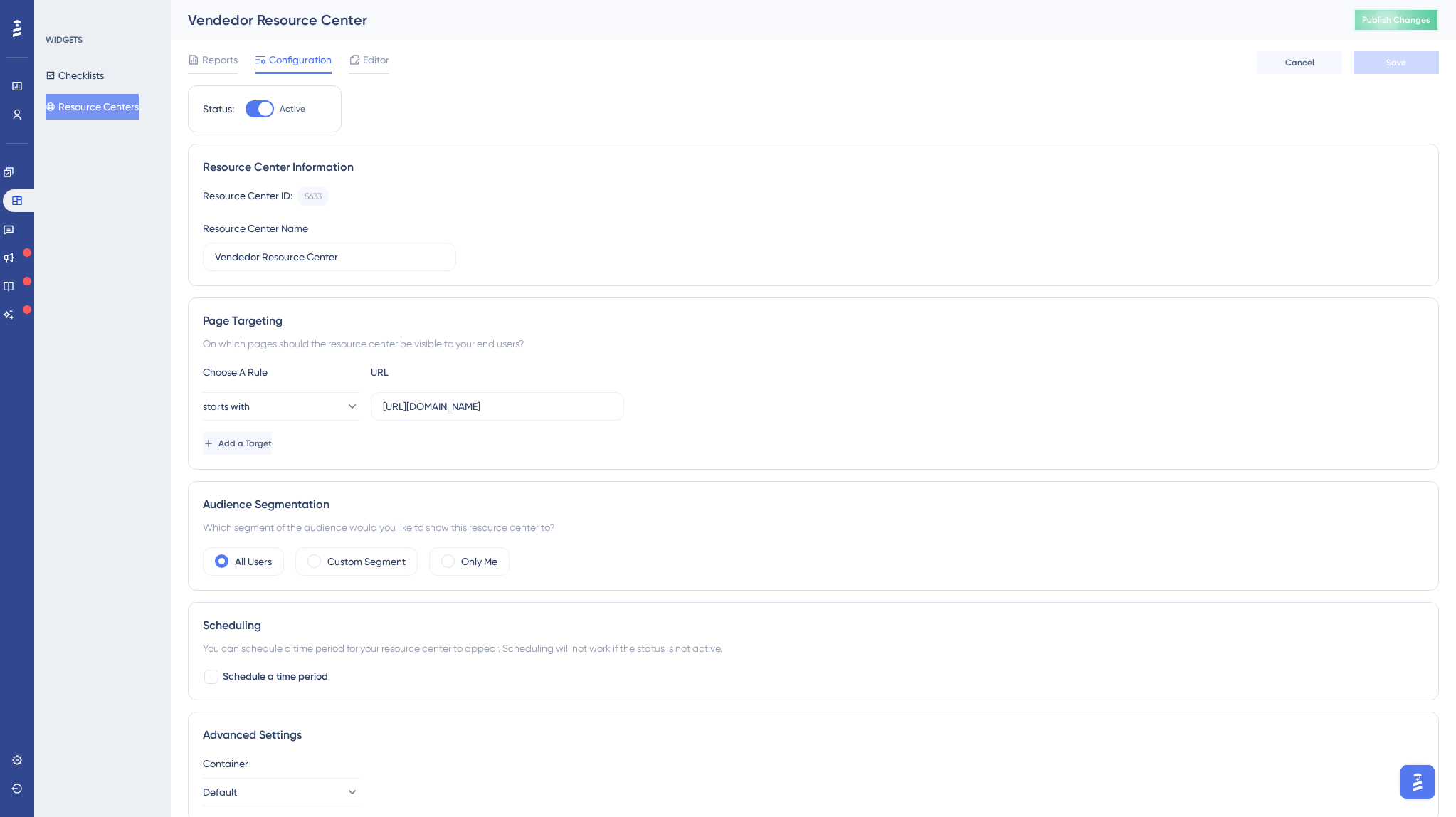
click at [1405, 16] on span "Publish Changes" at bounding box center [1396, 19] width 68 height 12
click at [366, 61] on span "Editor" at bounding box center [376, 60] width 26 height 17
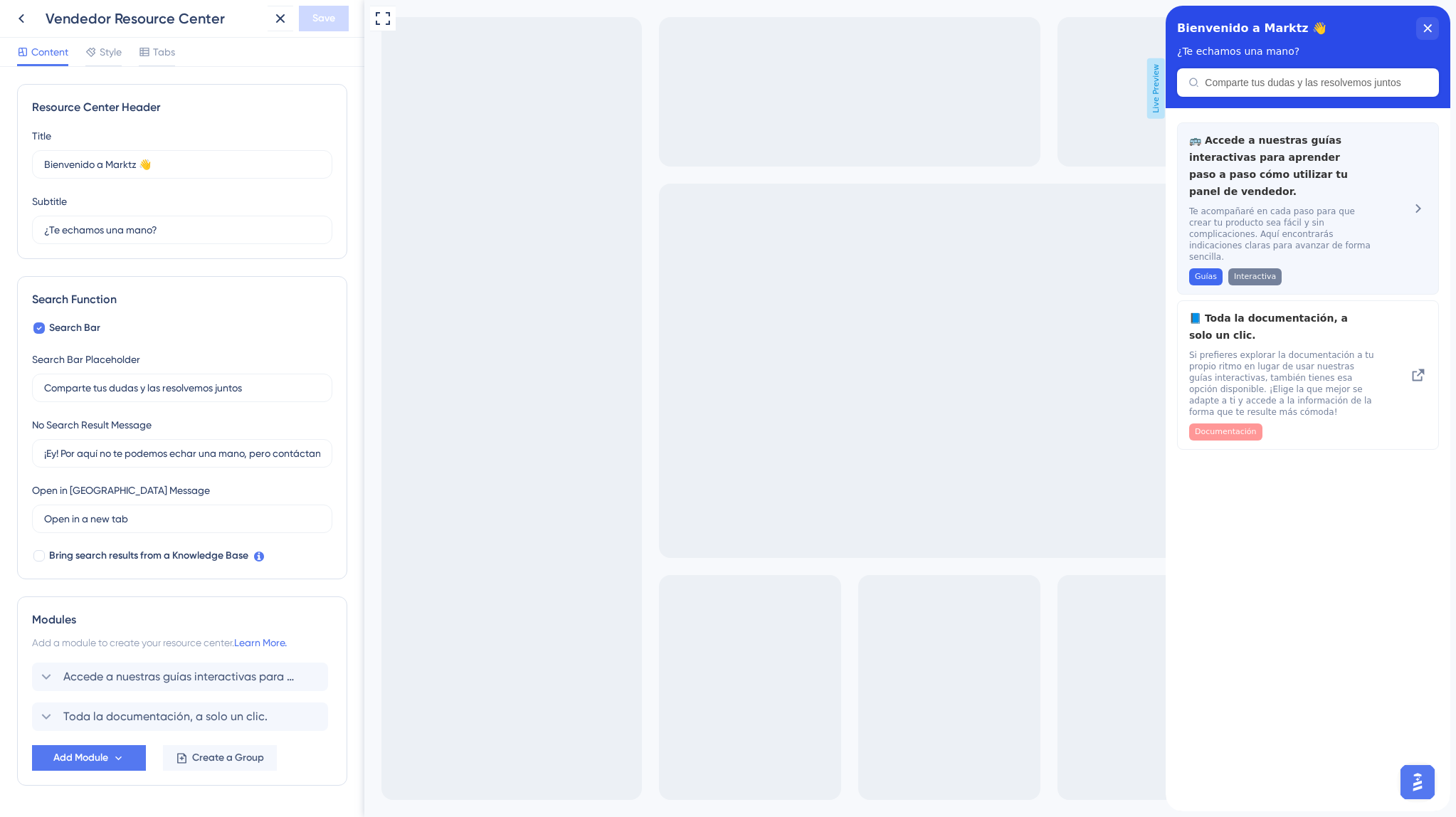
click at [1354, 251] on span "Te acompañaré en cada paso para que crear tu producto sea fácil y sin complicac…" at bounding box center [1284, 234] width 190 height 57
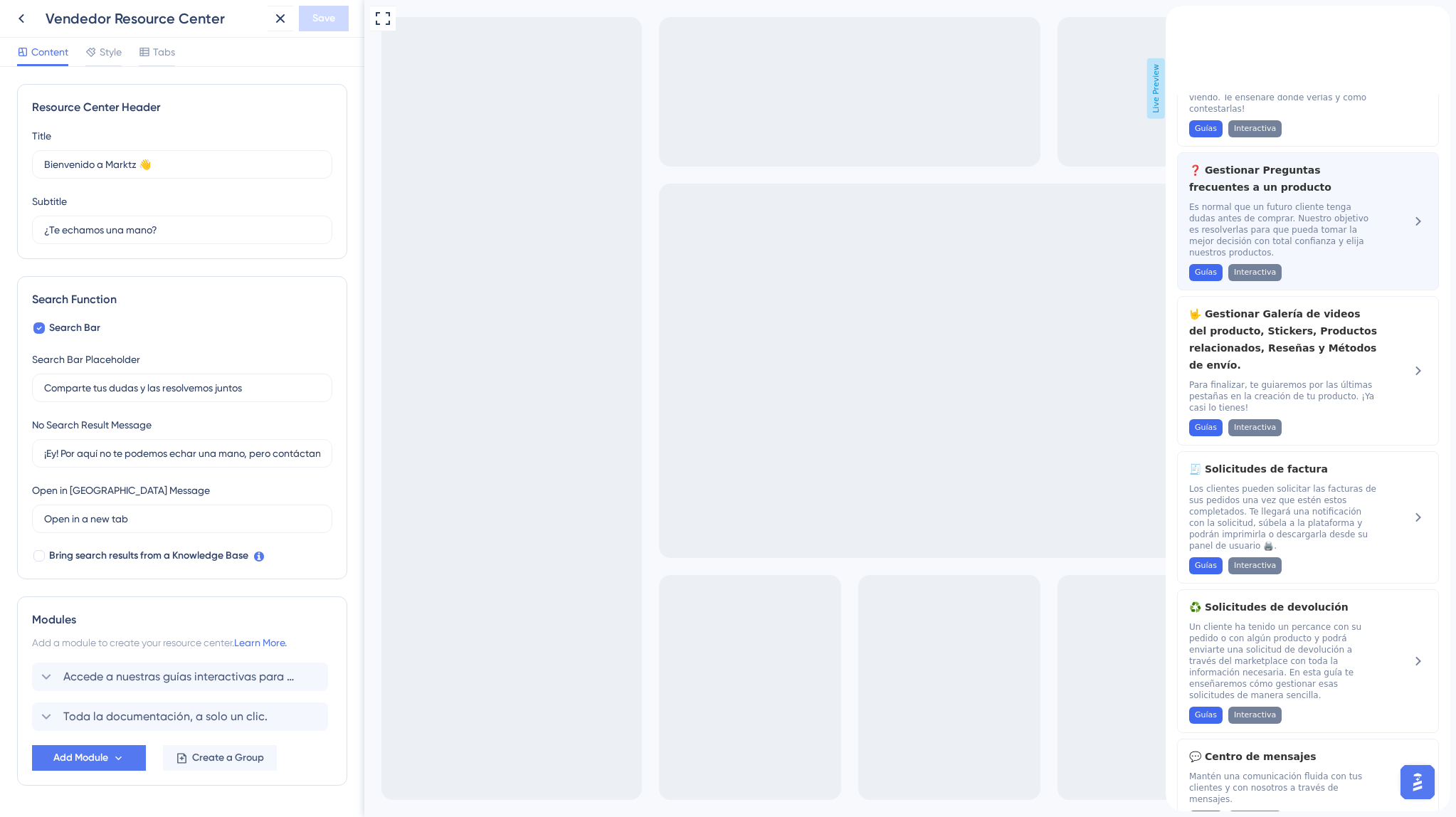
scroll to position [1385, 0]
